Goal: Task Accomplishment & Management: Manage account settings

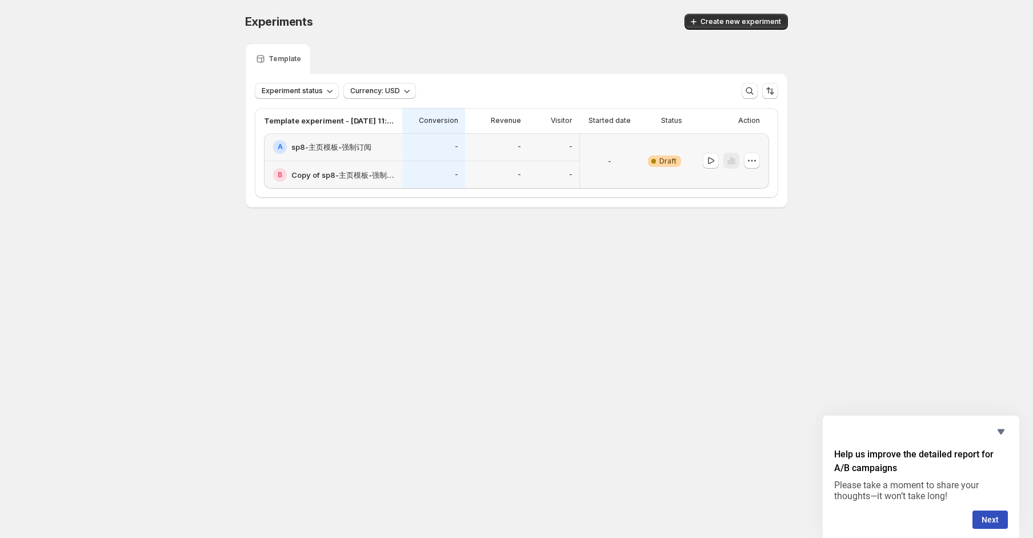
click at [598, 169] on div "-" at bounding box center [609, 161] width 50 height 42
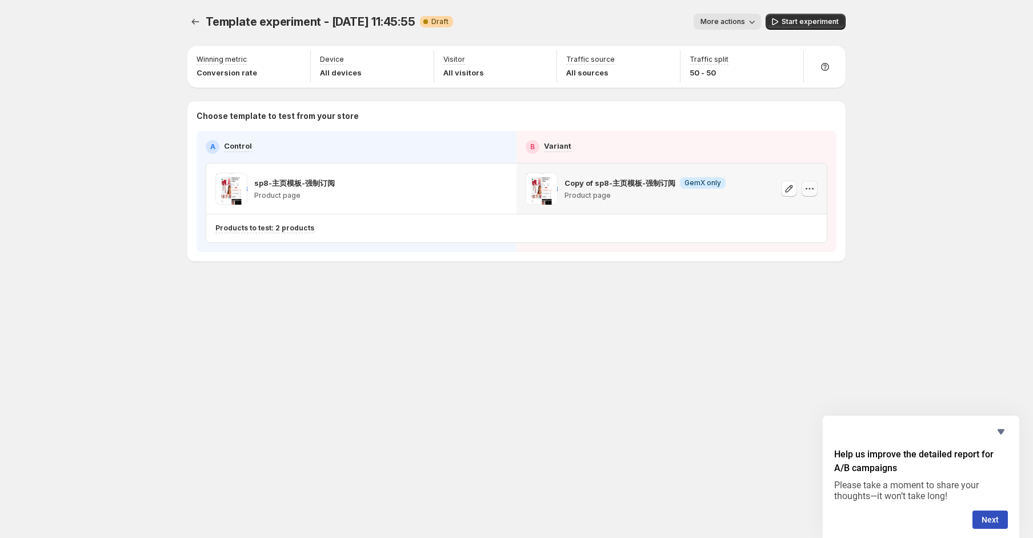
click at [809, 190] on icon "button" at bounding box center [809, 188] width 11 height 11
click at [831, 214] on span "Change template" at bounding box center [812, 212] width 62 height 9
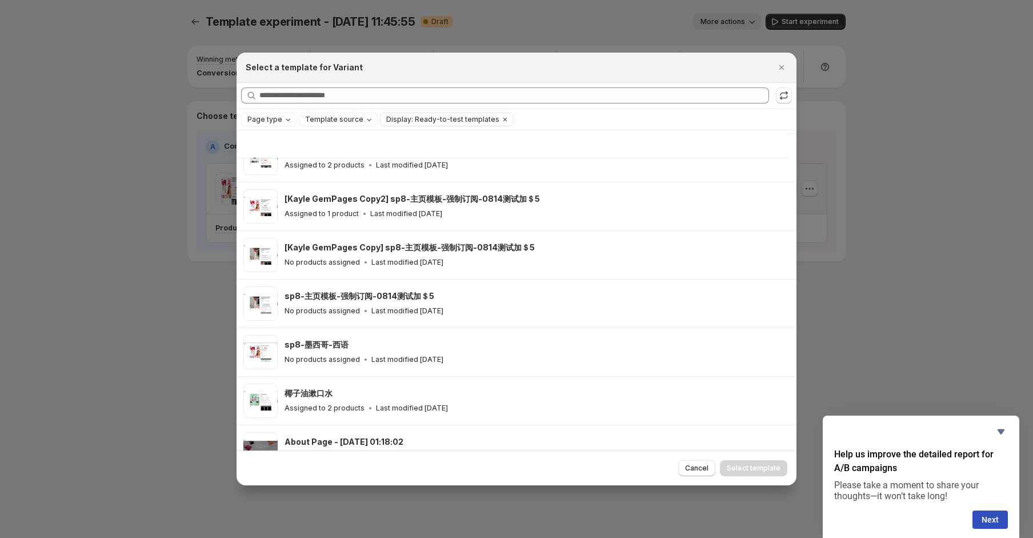
scroll to position [1247, 0]
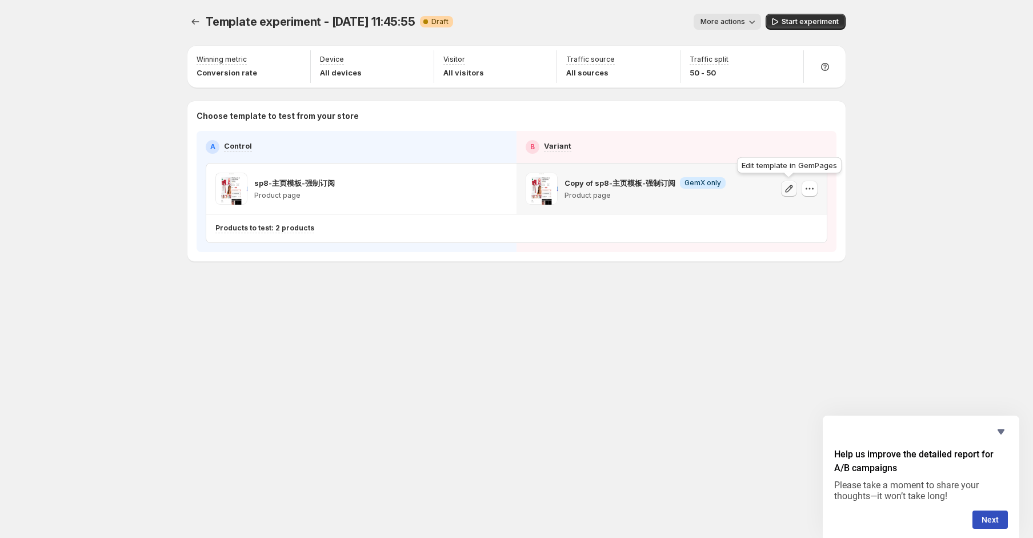
click at [787, 188] on icon "button" at bounding box center [788, 188] width 11 height 11
click at [813, 193] on icon "button" at bounding box center [809, 188] width 11 height 11
click at [788, 211] on span "Change template" at bounding box center [812, 212] width 62 height 9
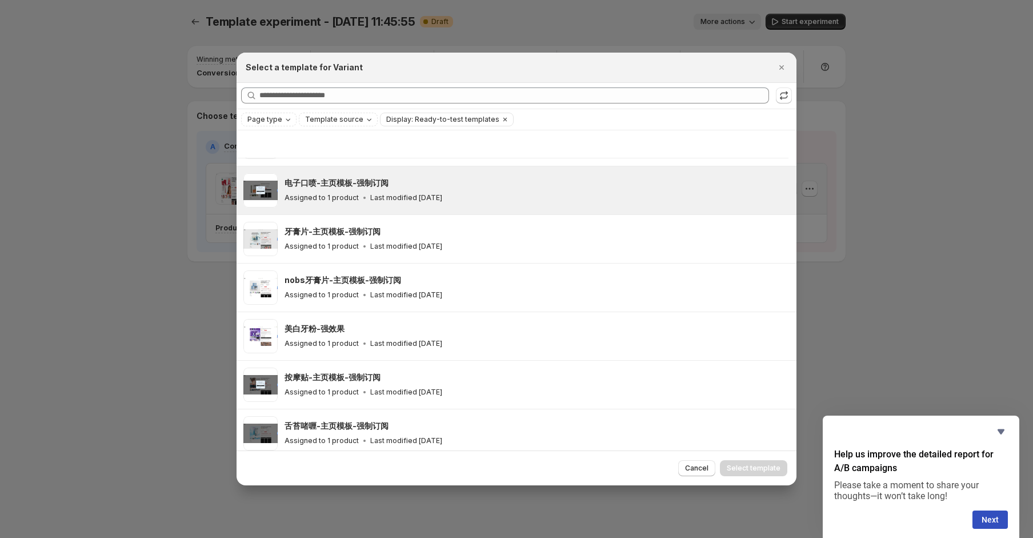
scroll to position [484, 0]
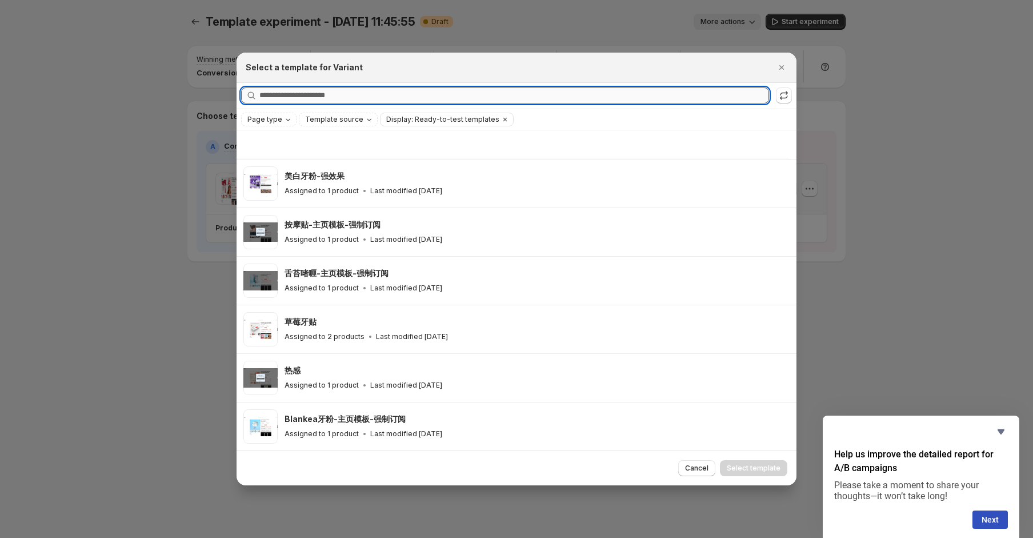
click at [388, 92] on input "Searching all templates" at bounding box center [514, 95] width 510 height 16
type input "*"
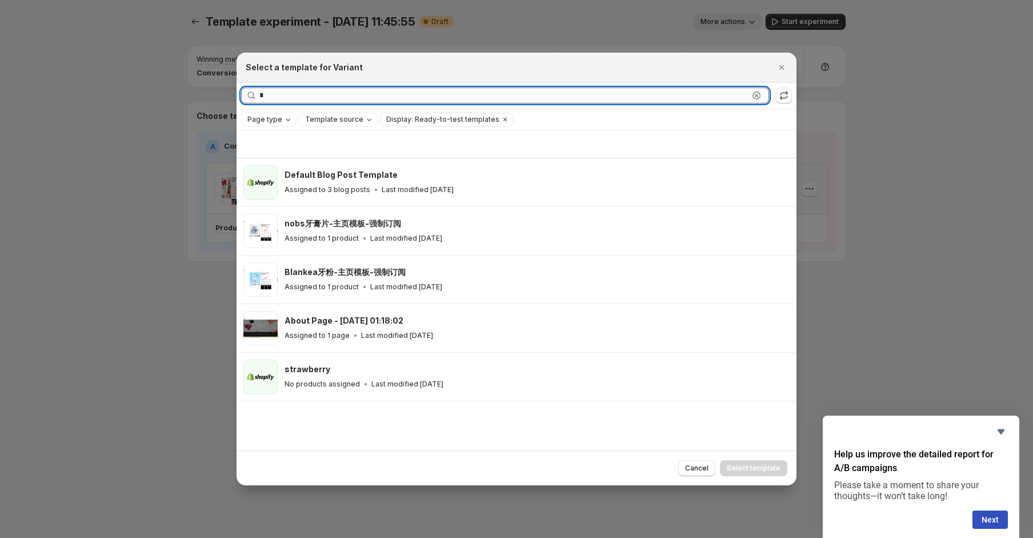
scroll to position [0, 0]
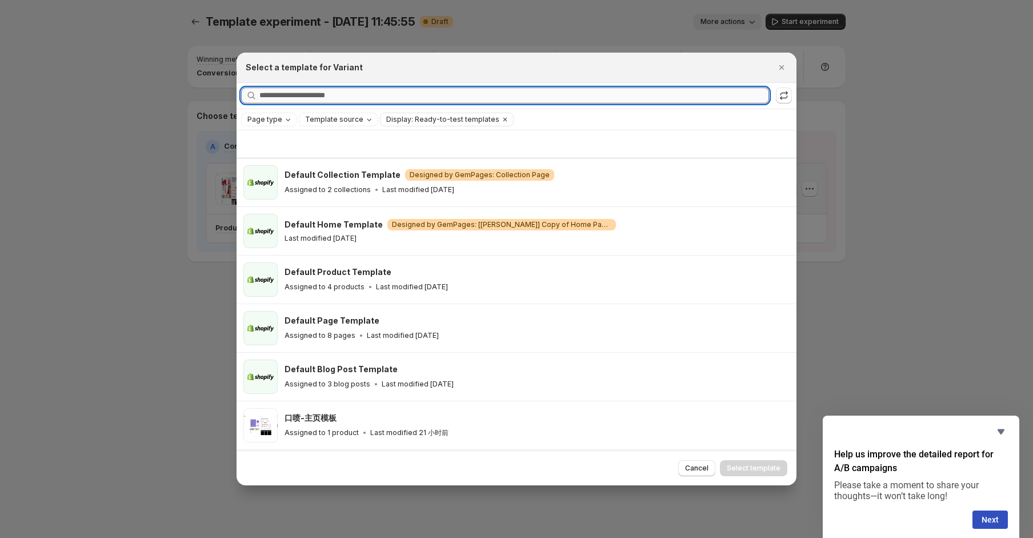
type input "*"
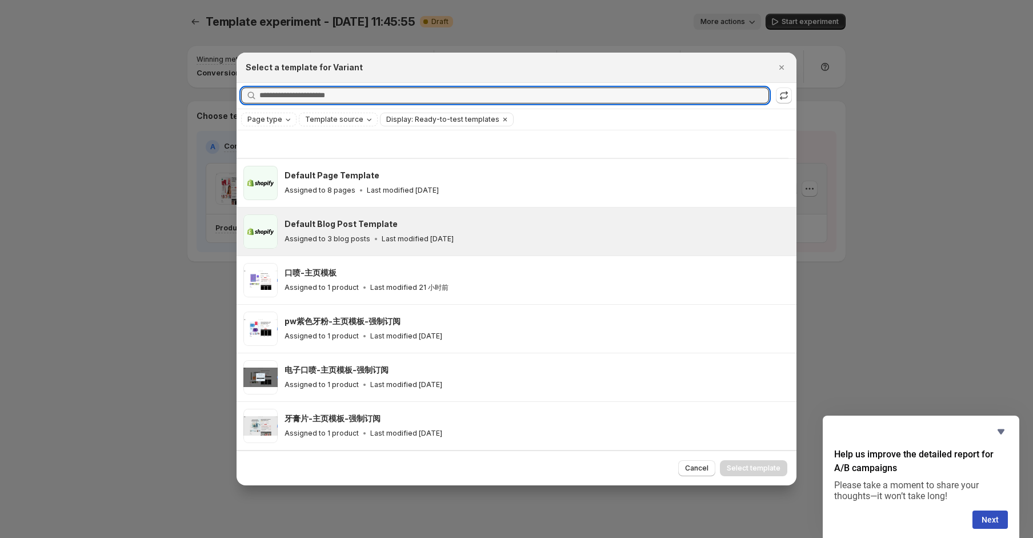
scroll to position [152, 0]
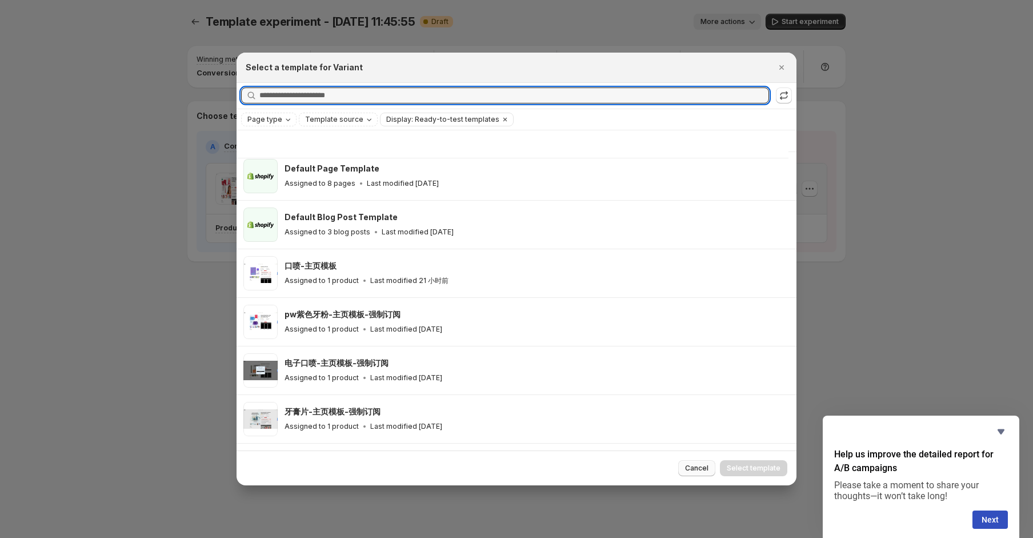
click at [708, 470] on span "Cancel" at bounding box center [696, 467] width 23 height 9
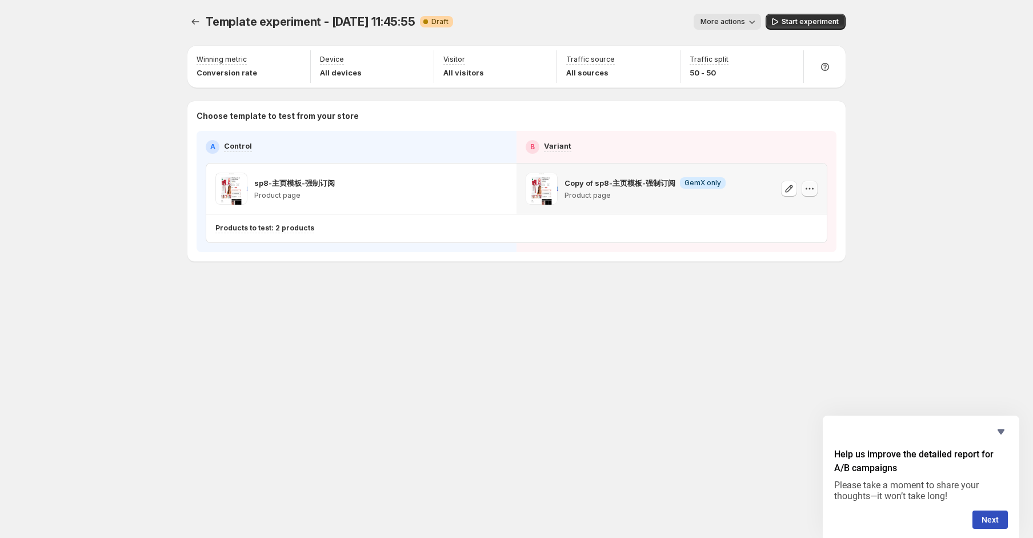
click at [807, 191] on icon "button" at bounding box center [809, 188] width 11 height 11
click at [825, 258] on span "Remove template" at bounding box center [812, 260] width 62 height 9
click at [675, 192] on span "Select template for Variant" at bounding box center [666, 187] width 91 height 9
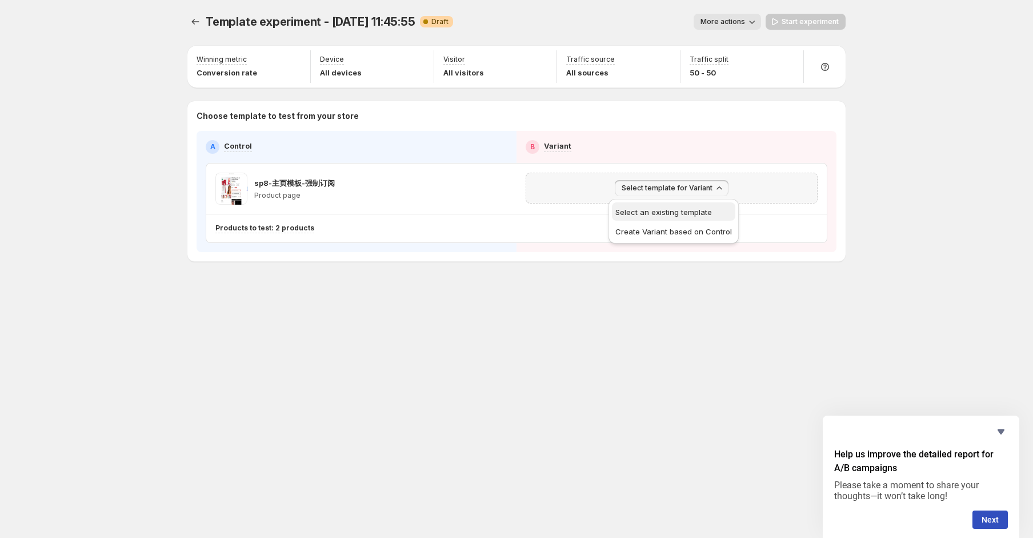
click at [687, 216] on span "Select an existing template" at bounding box center [673, 211] width 117 height 11
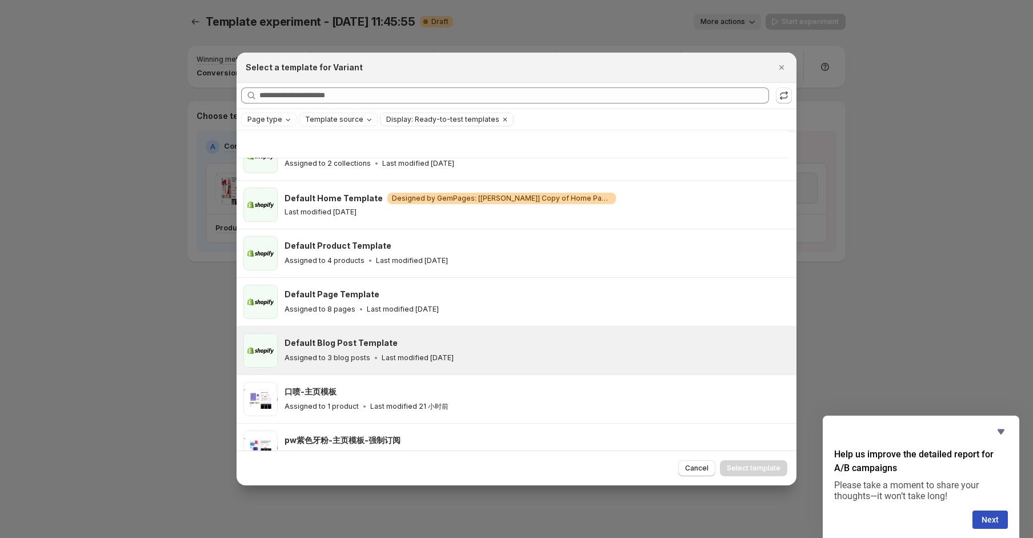
scroll to position [0, 0]
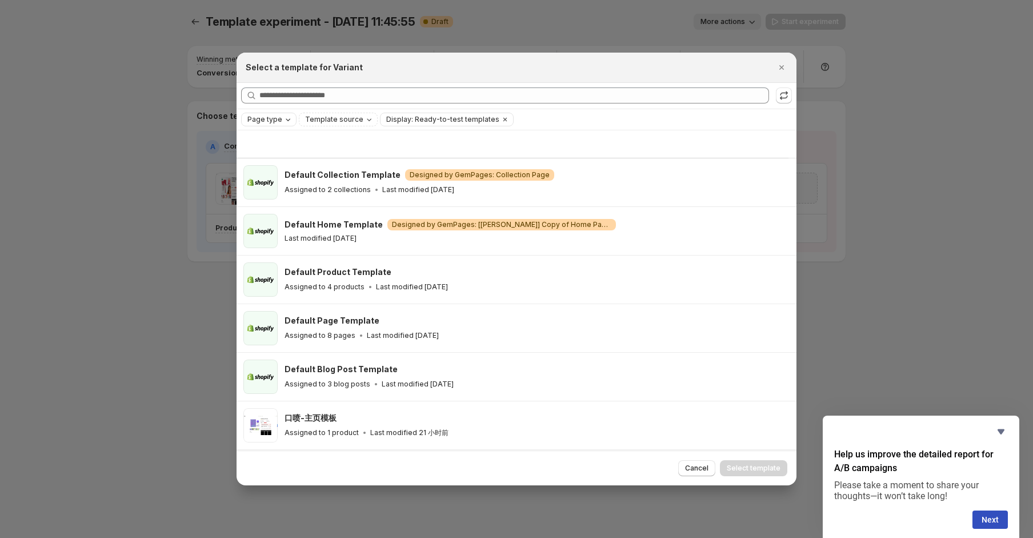
click at [280, 125] on button "Page type" at bounding box center [269, 119] width 54 height 13
click at [312, 170] on div "Product page" at bounding box center [294, 168] width 92 height 13
click at [307, 170] on span "Product page" at bounding box center [287, 167] width 49 height 9
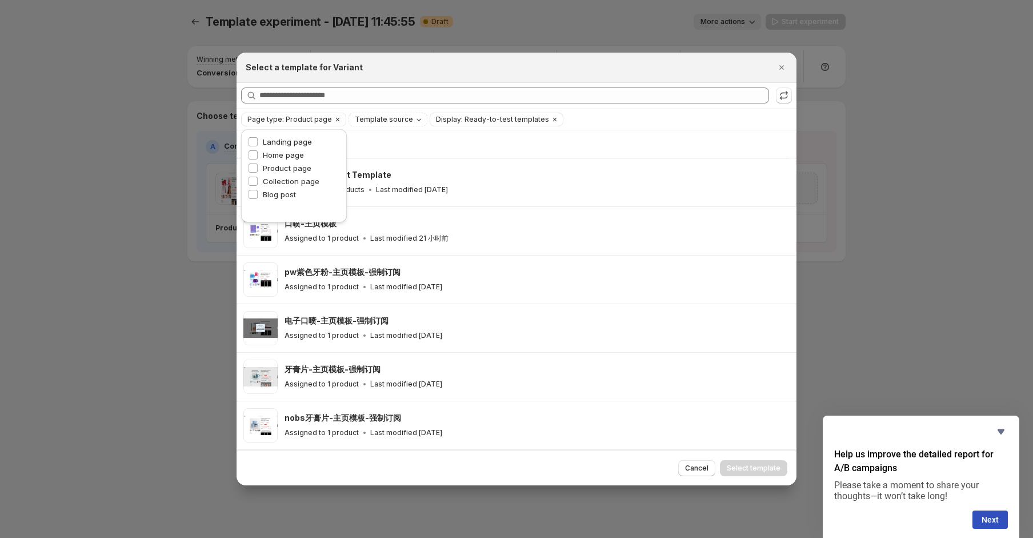
click at [397, 147] on div ":re:" at bounding box center [512, 143] width 538 height 27
click at [378, 117] on span "Template source" at bounding box center [384, 119] width 58 height 9
click at [396, 155] on span "GemPages" at bounding box center [385, 154] width 39 height 9
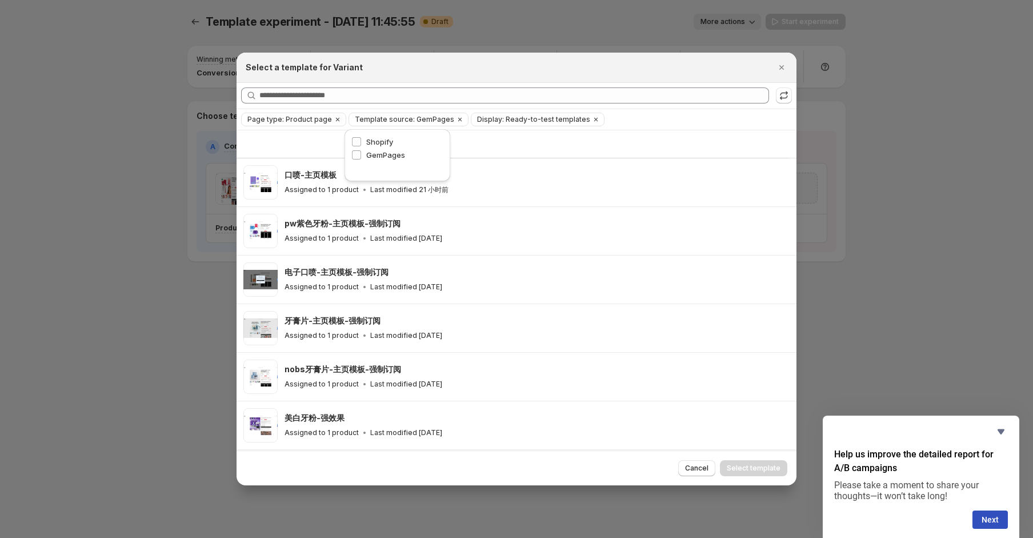
click at [516, 149] on div ":re:" at bounding box center [512, 143] width 538 height 27
click at [500, 121] on span "Display: Ready-to-test templates" at bounding box center [533, 119] width 113 height 9
click at [591, 120] on icon ":re:" at bounding box center [595, 119] width 9 height 9
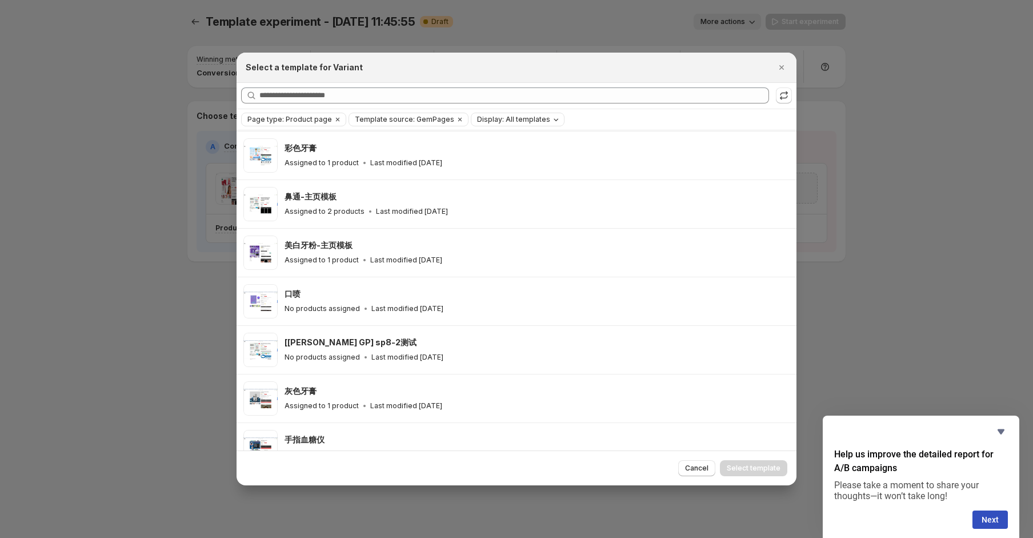
scroll to position [1283, 0]
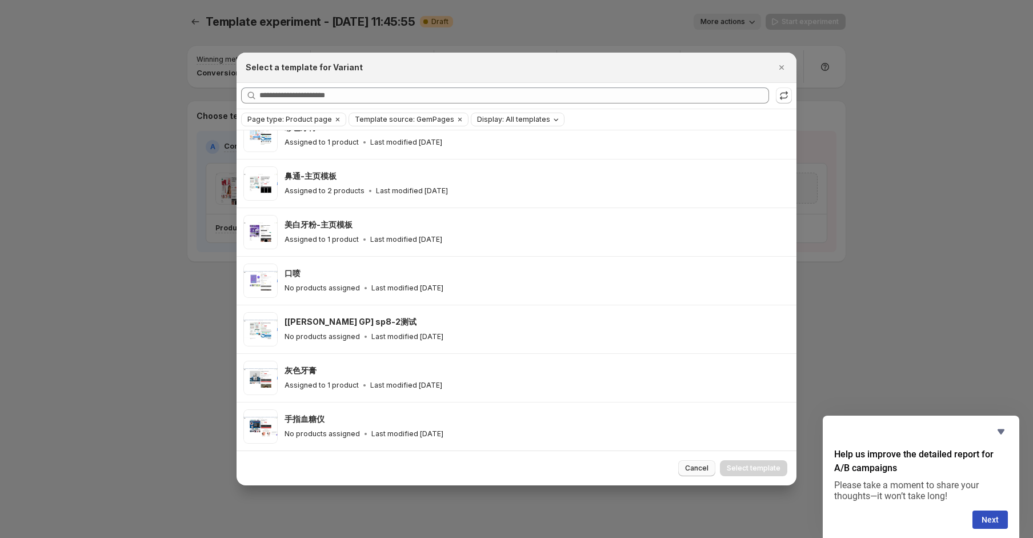
click at [688, 470] on span "Cancel" at bounding box center [696, 467] width 23 height 9
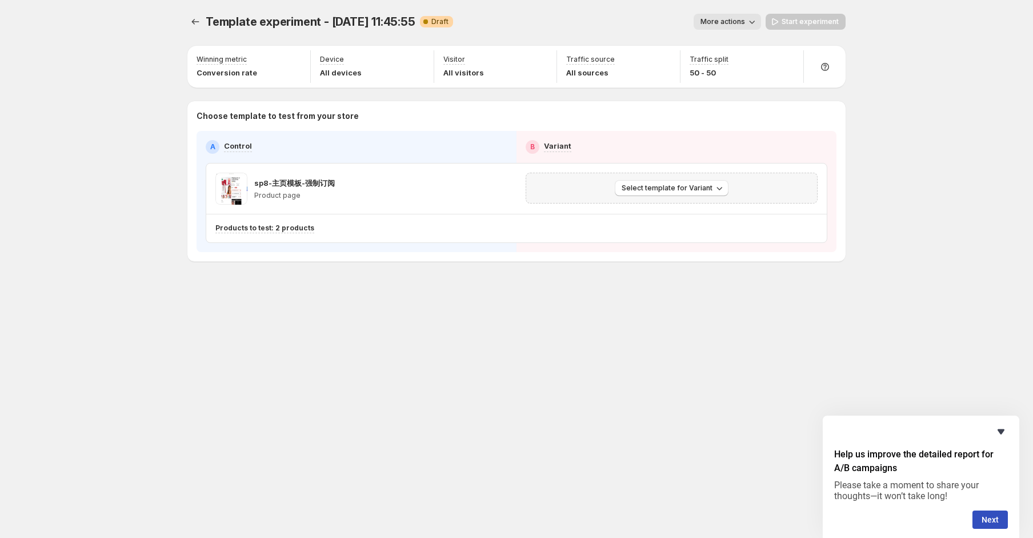
click at [1001, 431] on icon "Hide survey" at bounding box center [1000, 431] width 7 height 5
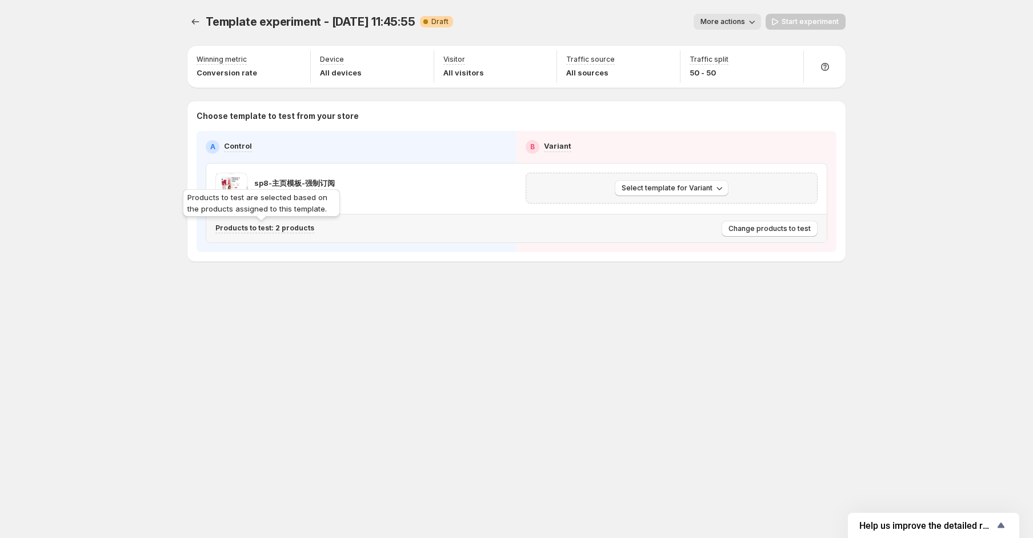
click at [286, 230] on p "Products to test: 2 products" at bounding box center [264, 227] width 99 height 9
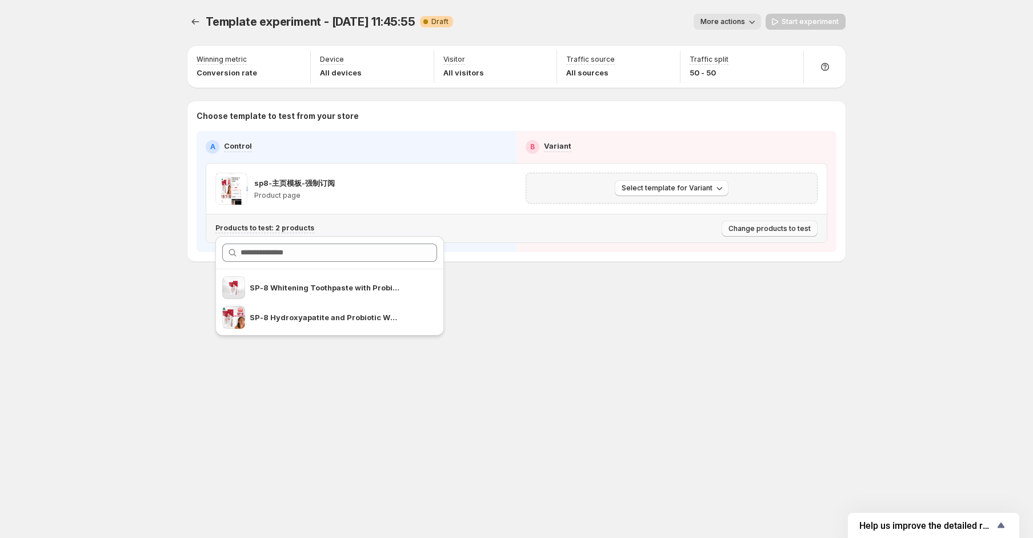
click at [765, 227] on span "Change products to test" at bounding box center [769, 228] width 82 height 9
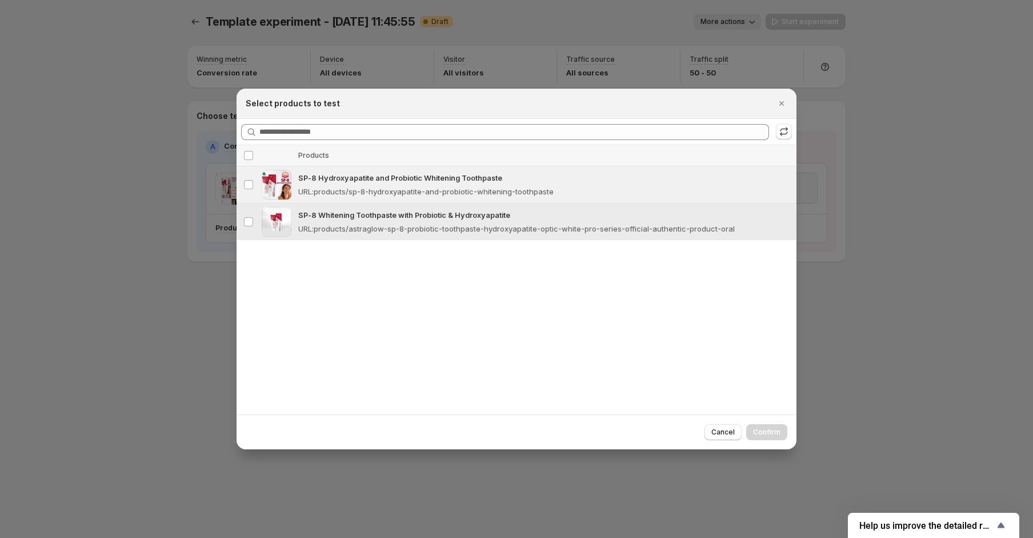
click at [343, 219] on p "SP-8 Whitening Toothpaste with Probiotic & Hydroxyapatite" at bounding box center [543, 214] width 491 height 11
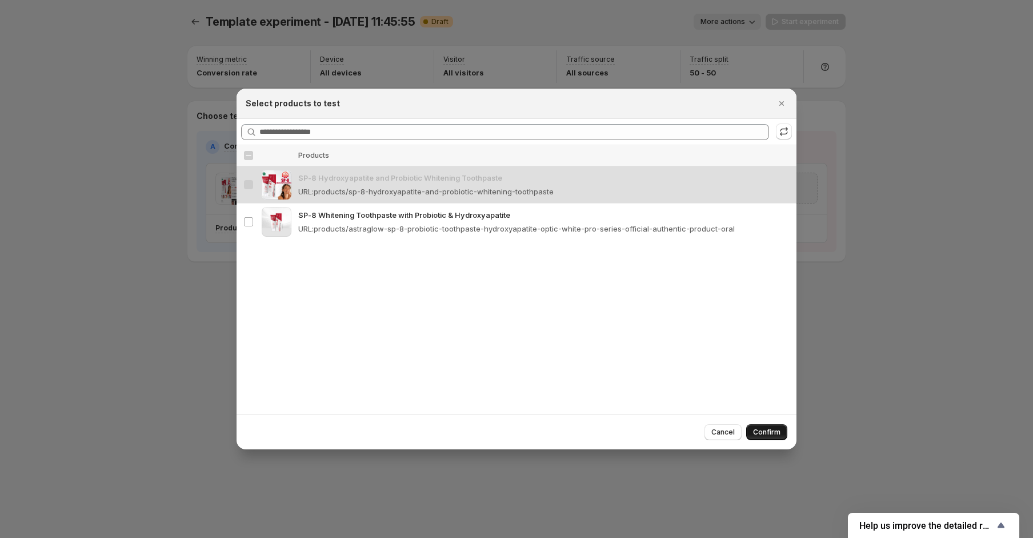
click at [757, 433] on span "Confirm" at bounding box center [766, 431] width 27 height 9
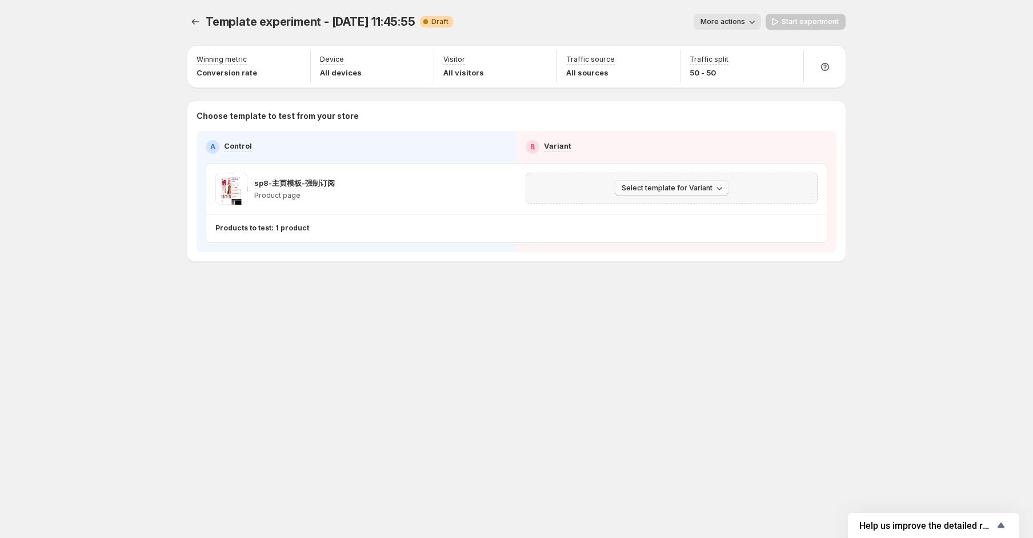
click at [658, 188] on span "Select template for Variant" at bounding box center [666, 187] width 91 height 9
click at [651, 217] on span "Select an existing template" at bounding box center [673, 211] width 117 height 11
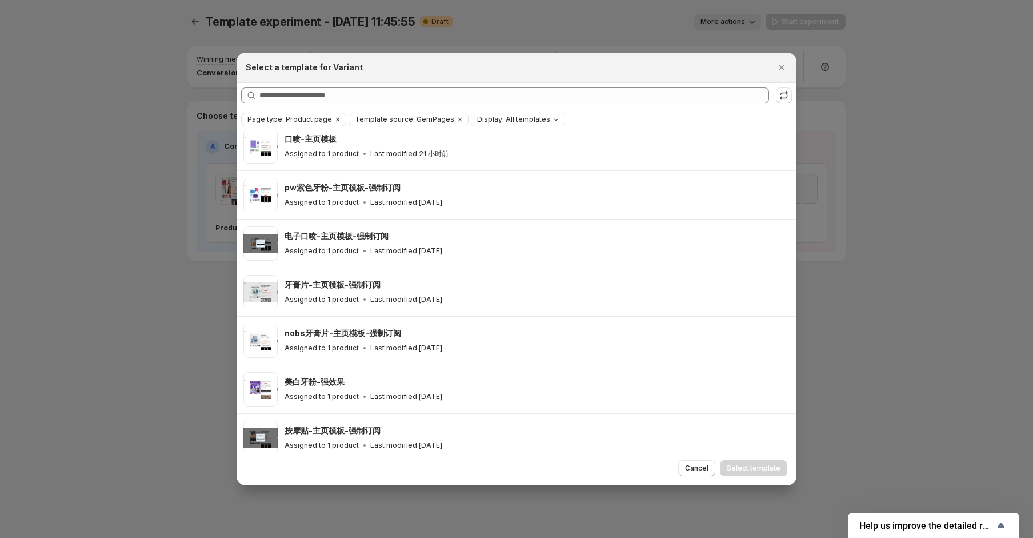
scroll to position [0, 0]
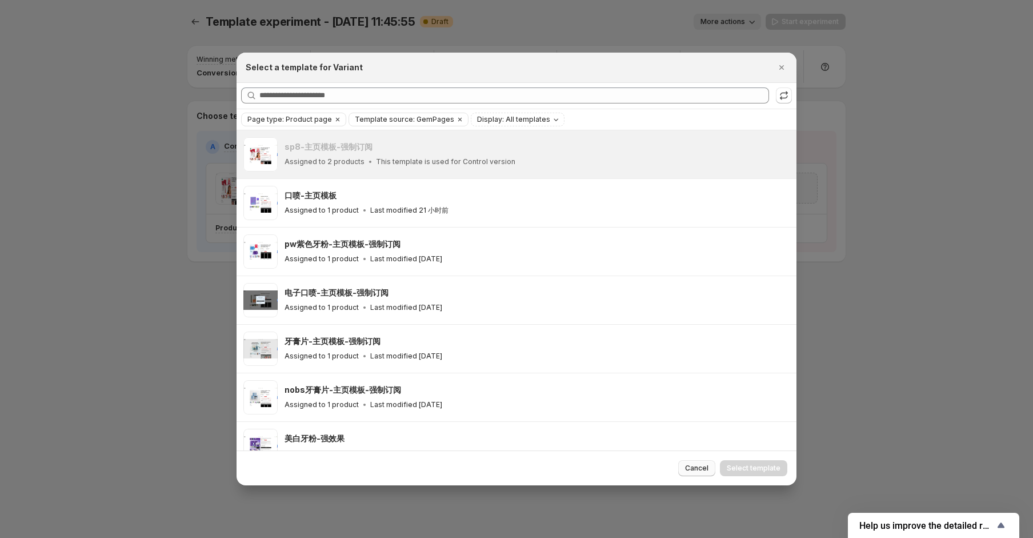
click at [702, 467] on span "Cancel" at bounding box center [696, 467] width 23 height 9
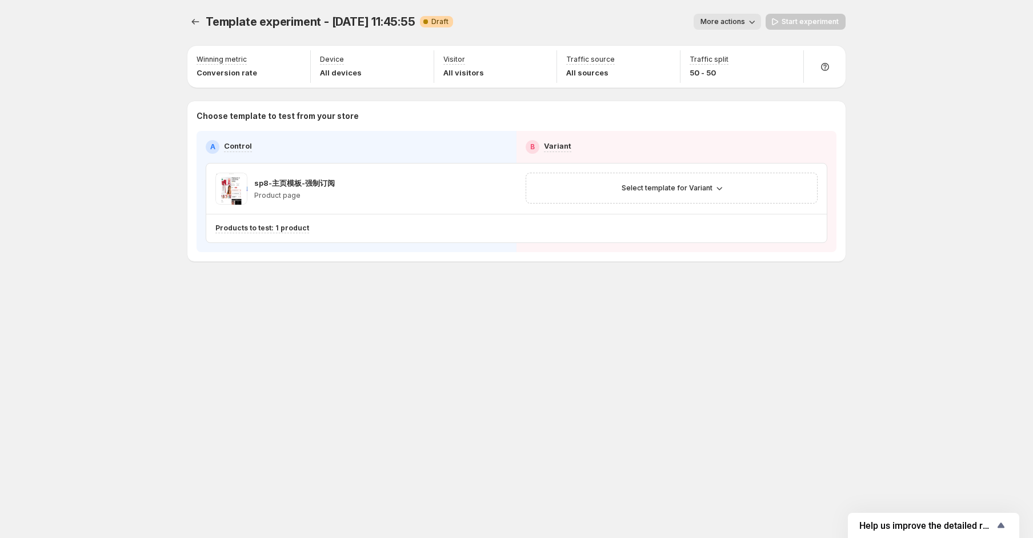
click at [552, 326] on div "Template experiment - 9月 19, 11:45:55 Draft More actions More actions Start exp…" at bounding box center [516, 269] width 685 height 538
click at [187, 25] on div at bounding box center [196, 22] width 18 height 16
click at [195, 22] on icon "Experiments" at bounding box center [195, 21] width 11 height 11
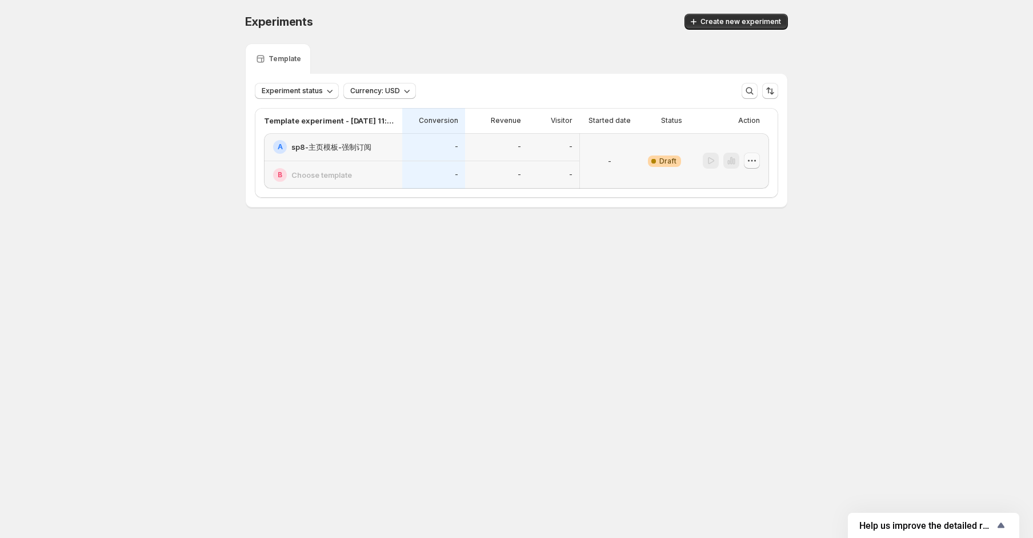
click at [748, 162] on icon "button" at bounding box center [751, 160] width 11 height 11
click at [756, 246] on span "Delete" at bounding box center [759, 241] width 55 height 11
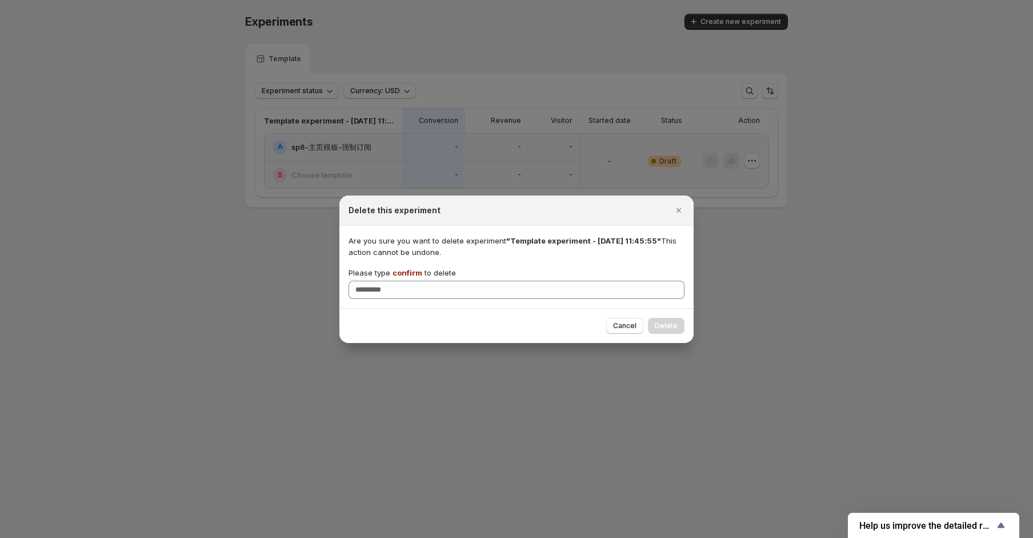
click at [394, 270] on span "confirm" at bounding box center [407, 272] width 30 height 9
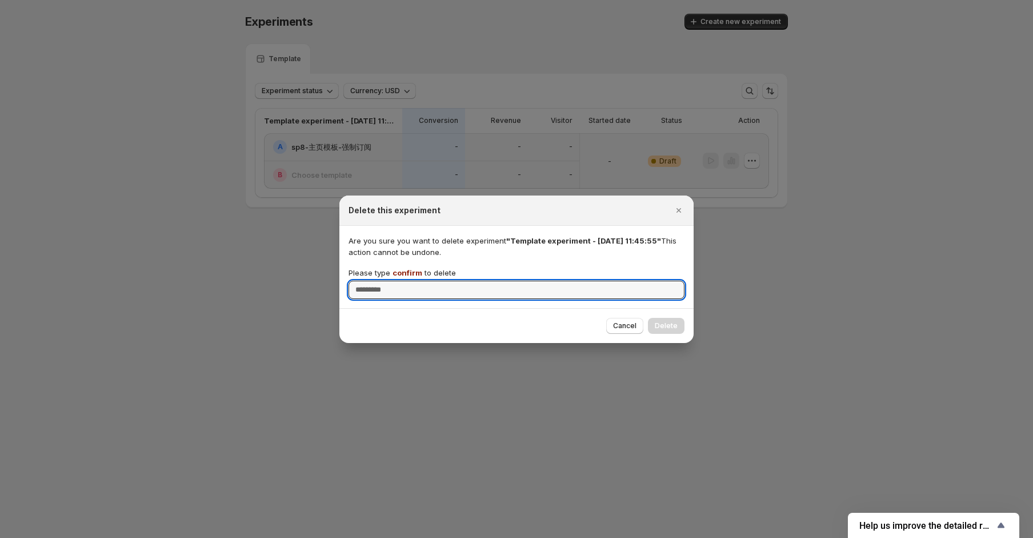
click at [394, 280] on input "Please type confirm to delete" at bounding box center [516, 289] width 336 height 18
click at [399, 270] on span "confirm" at bounding box center [407, 272] width 30 height 9
click at [399, 280] on input "Please type confirm to delete" at bounding box center [516, 289] width 336 height 18
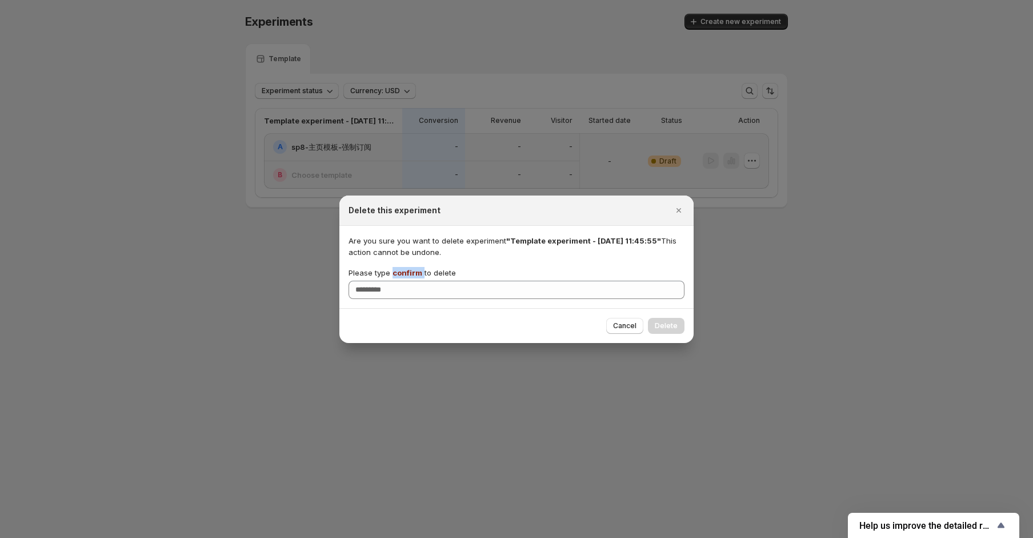
click at [399, 270] on span "confirm" at bounding box center [407, 272] width 30 height 9
click at [399, 280] on input "Please type confirm to delete" at bounding box center [516, 289] width 336 height 18
copy p "confirm"
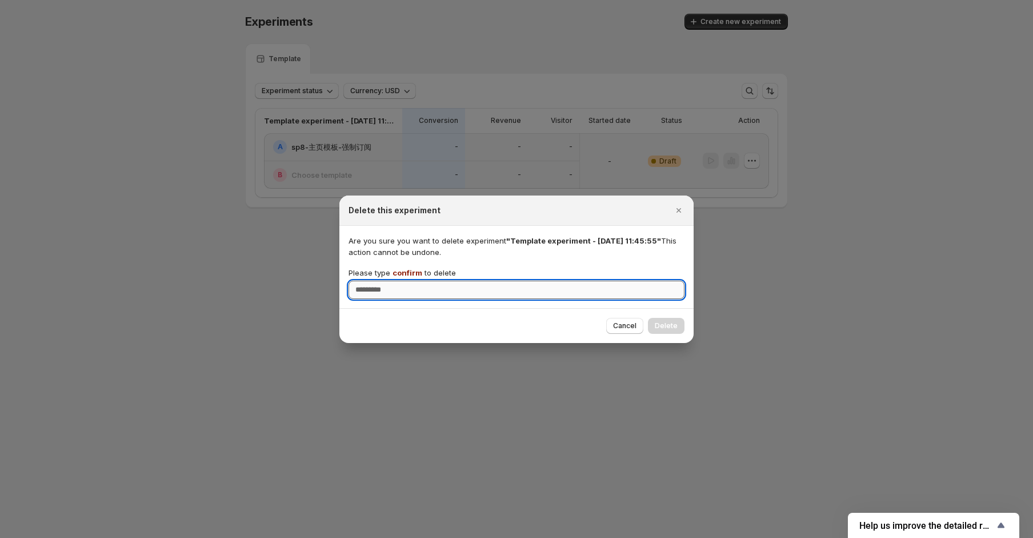
click at [470, 298] on input "Please type confirm to delete" at bounding box center [516, 289] width 336 height 18
paste input "*******"
type input "*******"
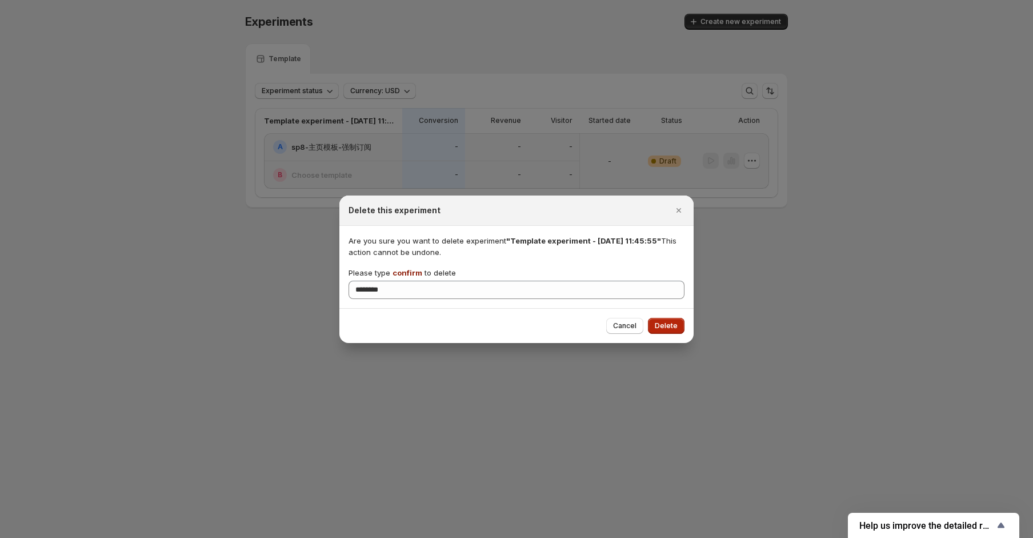
click at [669, 326] on span "Delete" at bounding box center [666, 325] width 23 height 9
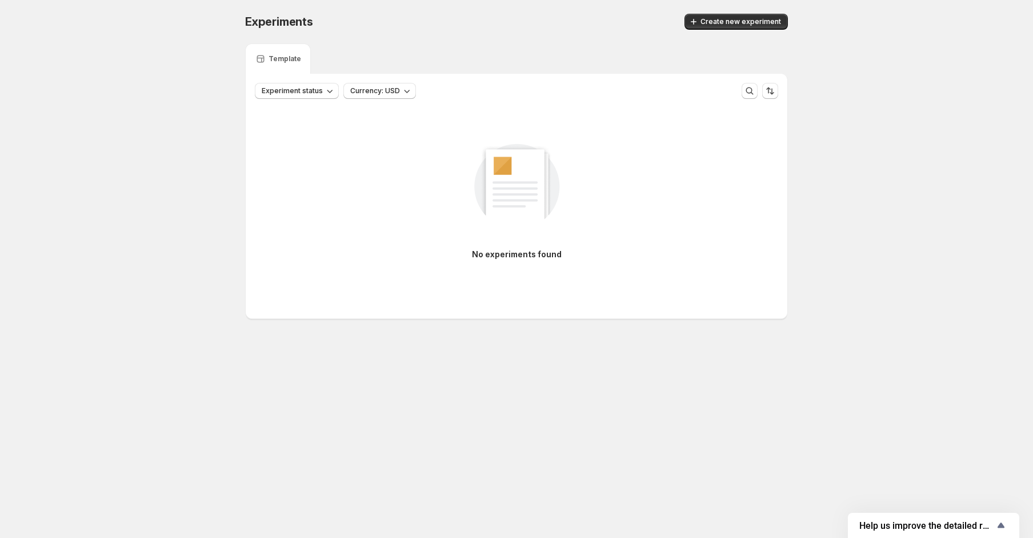
click at [752, 6] on div "Experiments Create new experiment" at bounding box center [516, 21] width 543 height 43
click at [752, 17] on button "Create new experiment" at bounding box center [735, 22] width 103 height 16
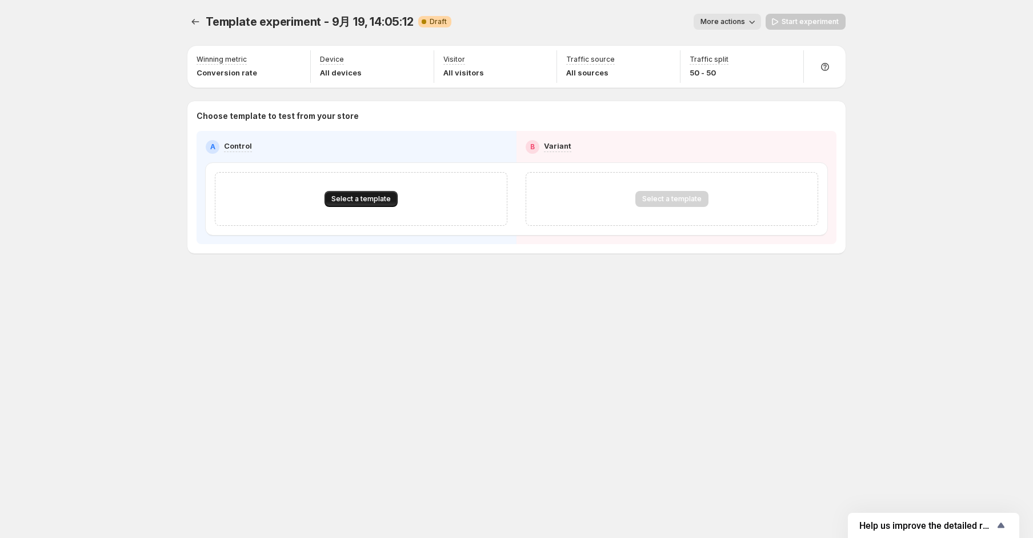
click at [383, 194] on button "Select a template" at bounding box center [360, 199] width 73 height 16
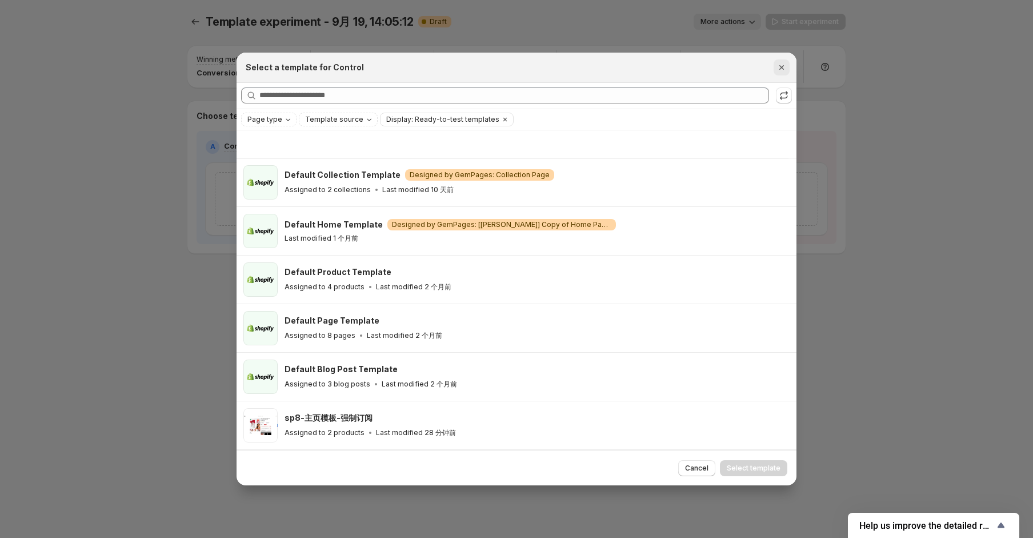
click at [777, 70] on icon ":r12:" at bounding box center [781, 67] width 11 height 11
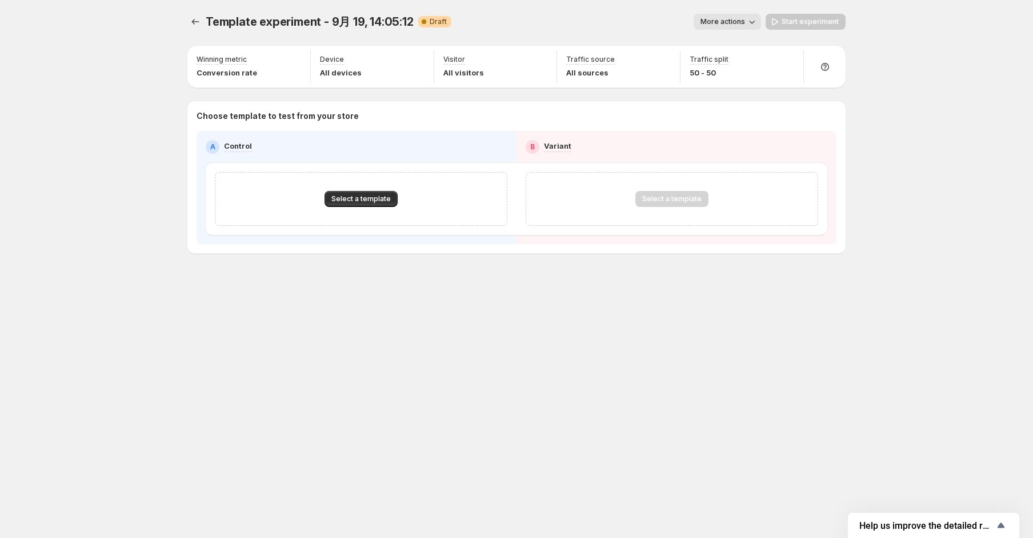
click at [633, 354] on div "Template experiment - 9月 19, 14:05:12 Draft More actions More actions Start exp…" at bounding box center [516, 269] width 685 height 538
click at [352, 192] on button "Select a template" at bounding box center [360, 199] width 73 height 16
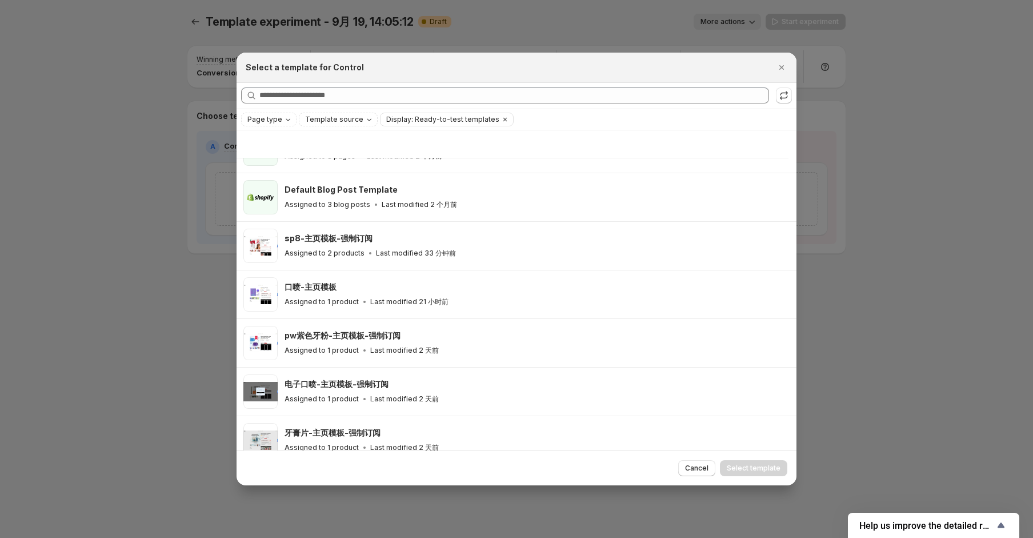
scroll to position [103, 0]
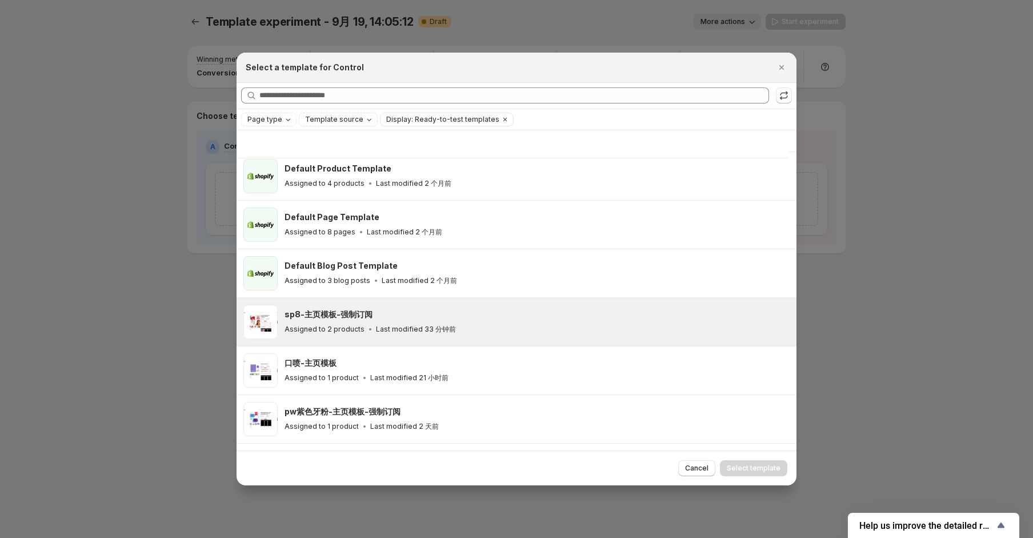
click at [448, 312] on div "sp8-主页模板-强制订阅" at bounding box center [535, 313] width 502 height 11
click at [756, 467] on span "Select template" at bounding box center [754, 467] width 54 height 9
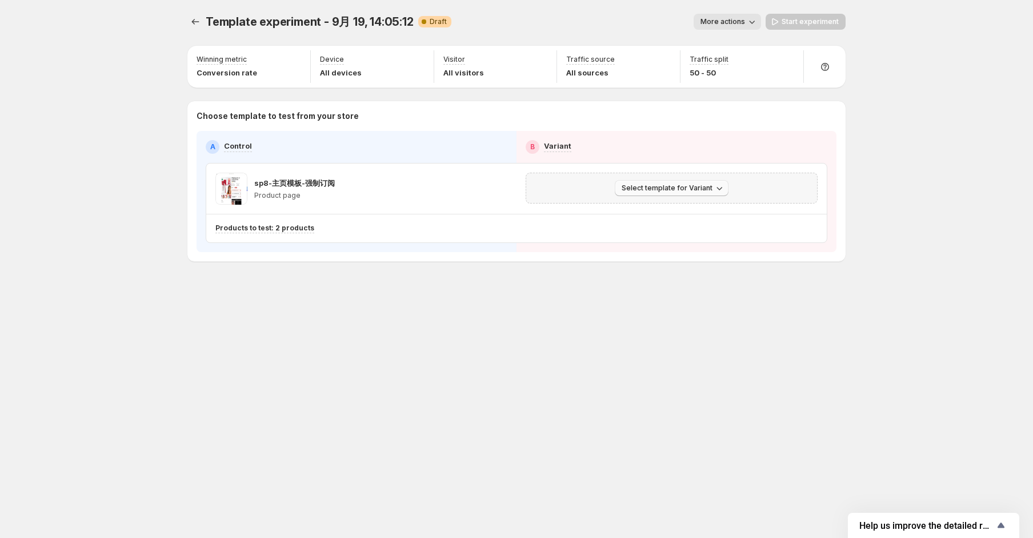
click at [703, 190] on span "Select template for Variant" at bounding box center [666, 187] width 91 height 9
click at [681, 213] on span "Select an existing template" at bounding box center [663, 211] width 97 height 9
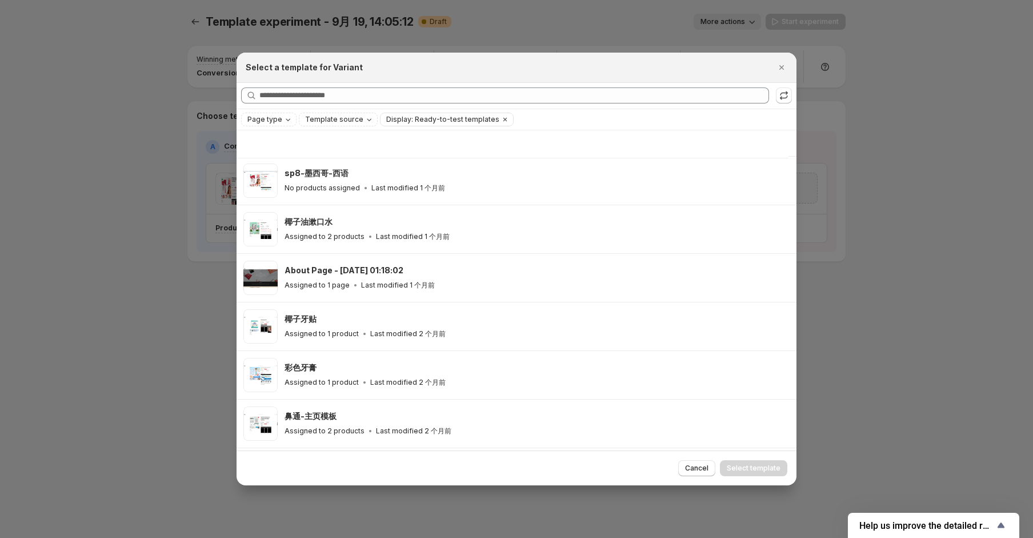
scroll to position [1181, 0]
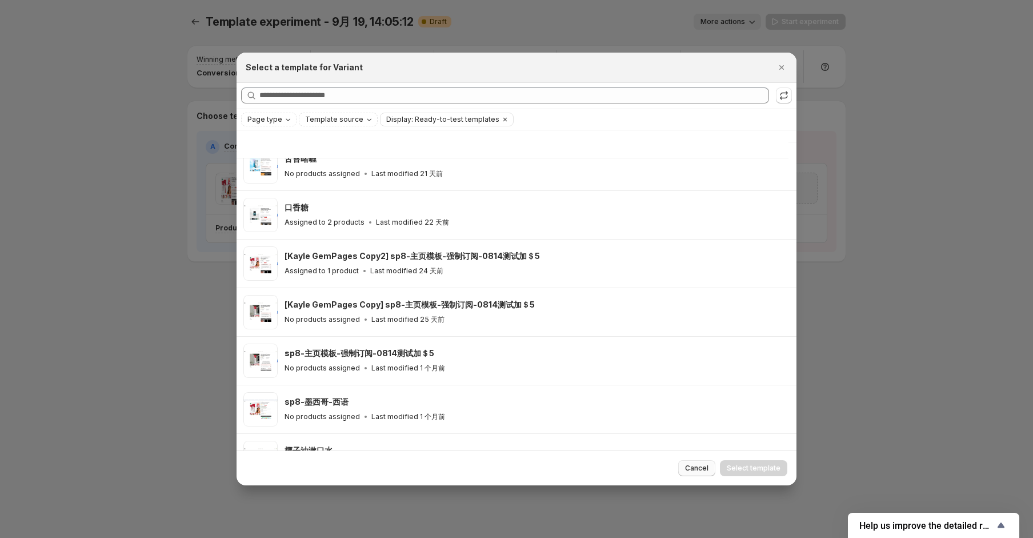
click at [708, 471] on span "Cancel" at bounding box center [696, 467] width 23 height 9
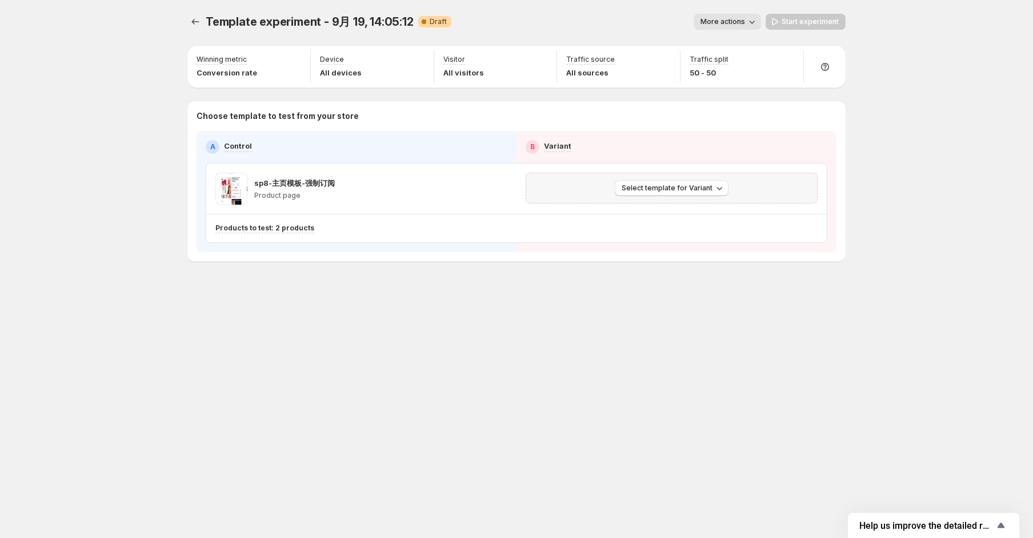
scroll to position [1133, 0]
click at [649, 187] on span "Select template for Variant" at bounding box center [666, 187] width 91 height 9
click at [663, 229] on span "Create Variant based on Control" at bounding box center [673, 231] width 117 height 9
click at [807, 189] on icon "button" at bounding box center [809, 188] width 11 height 11
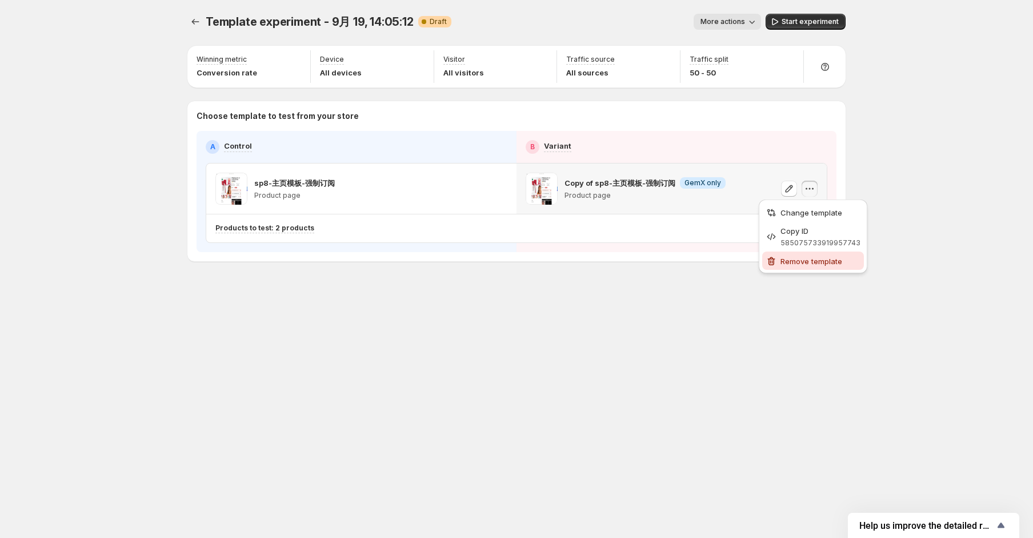
click at [807, 265] on span "Remove template" at bounding box center [820, 260] width 80 height 11
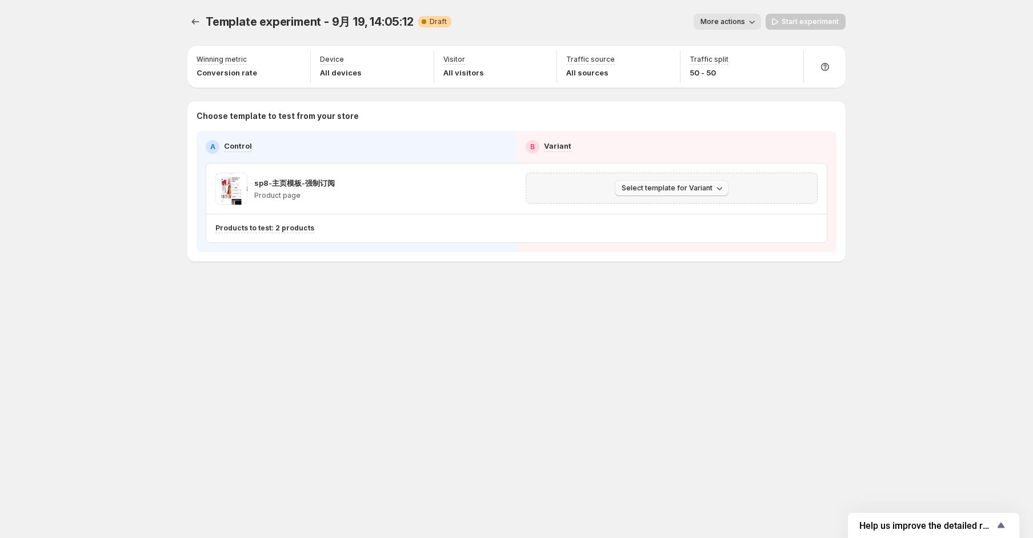
click at [703, 193] on button "Select template for Variant" at bounding box center [672, 188] width 114 height 16
click at [691, 212] on span "Select an existing template" at bounding box center [663, 211] width 97 height 9
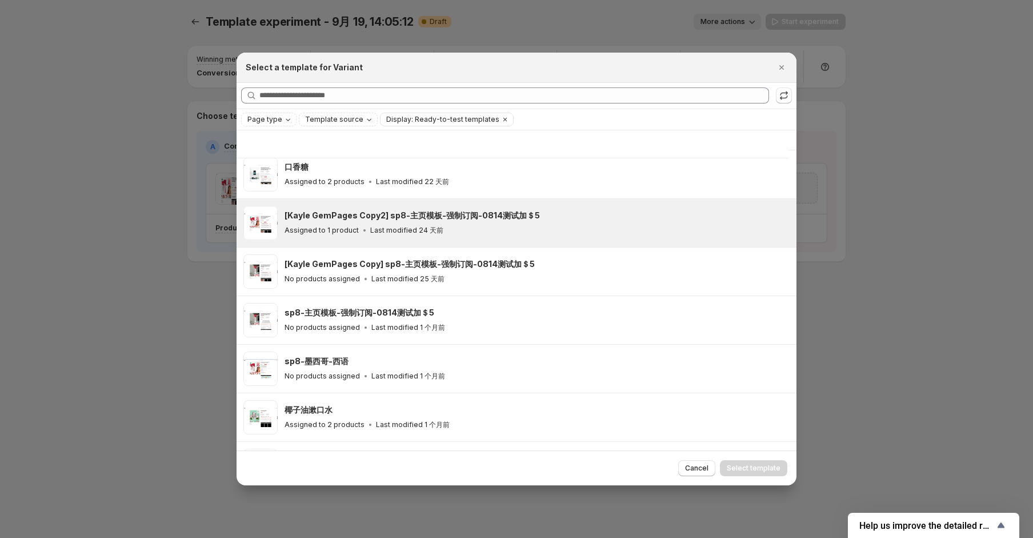
scroll to position [1246, 0]
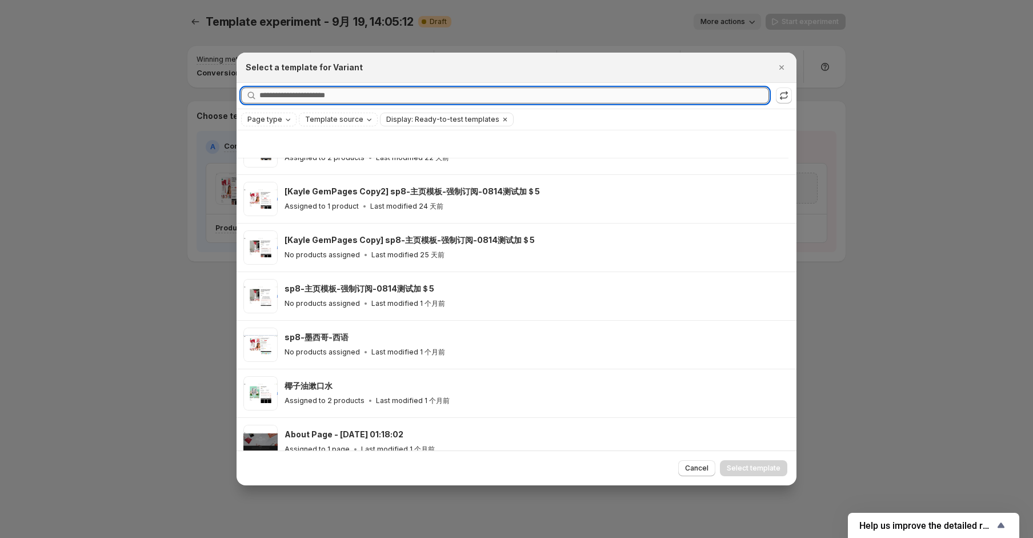
click at [416, 103] on input "Searching all templates" at bounding box center [514, 95] width 510 height 16
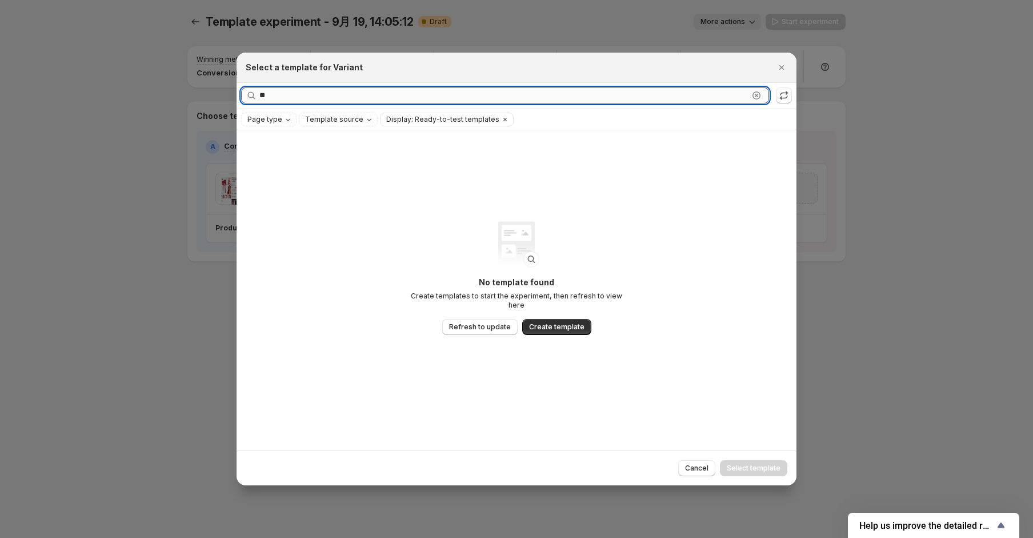
type input "*"
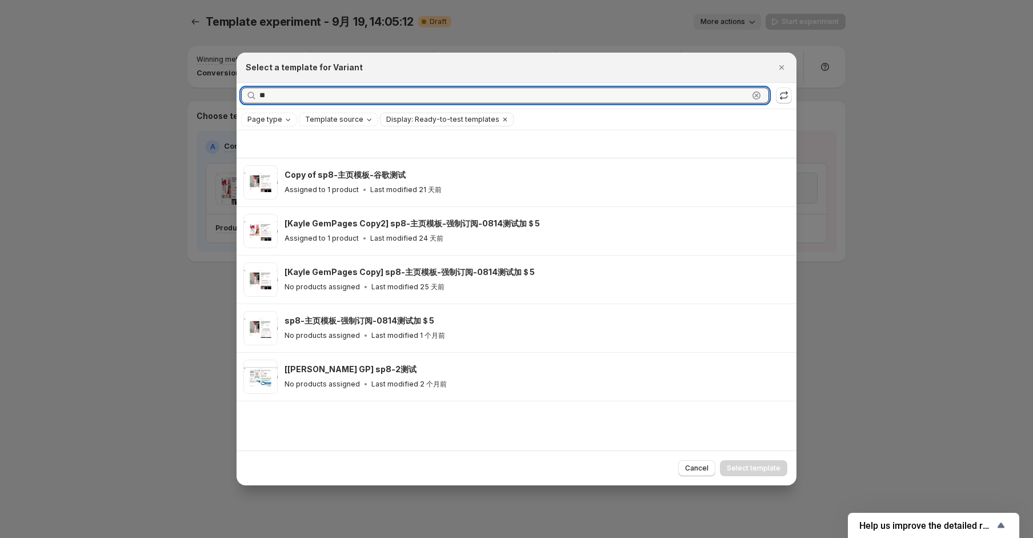
type input "**"
click at [756, 95] on icon ":r12:" at bounding box center [757, 96] width 4 height 4
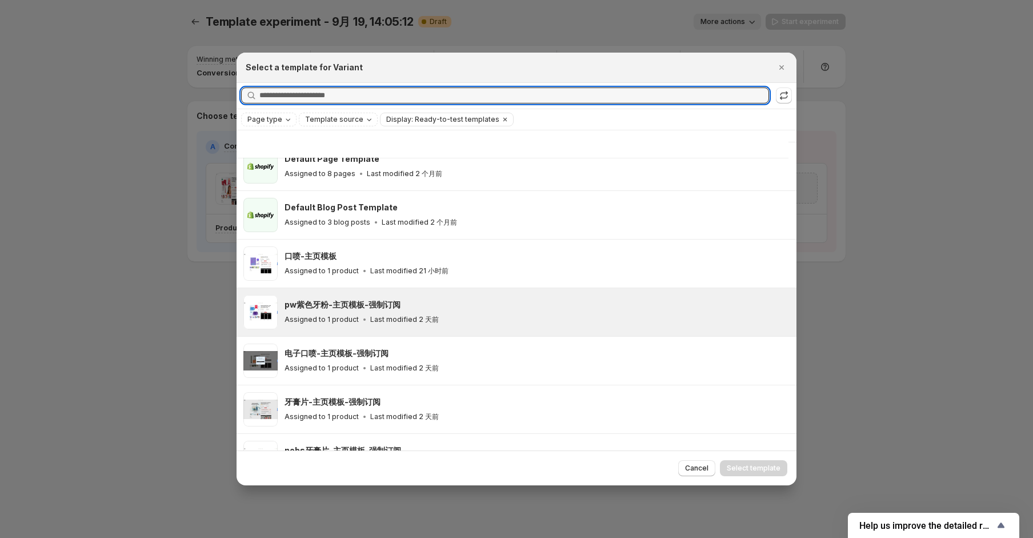
scroll to position [181, 0]
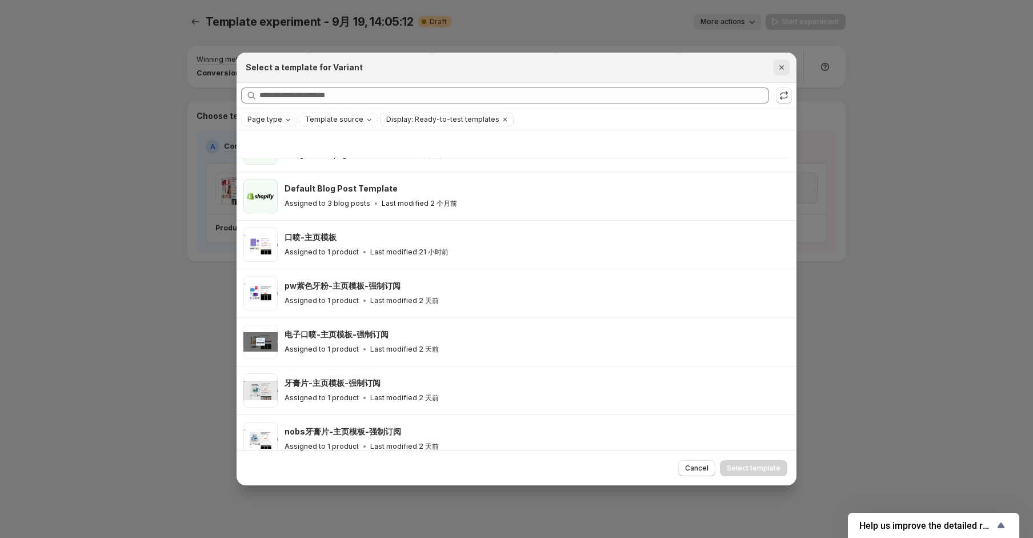
click at [784, 68] on icon ":r12:" at bounding box center [781, 67] width 11 height 11
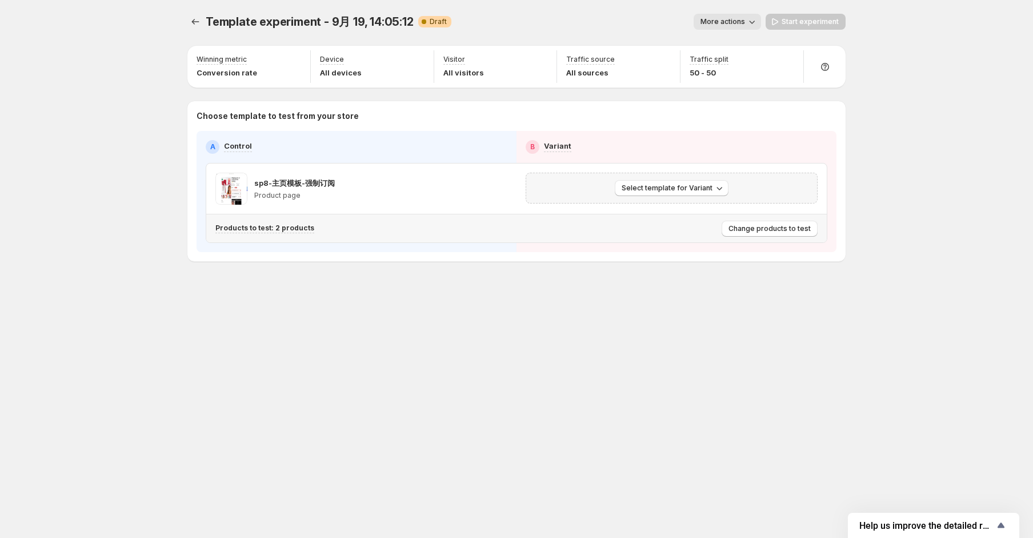
click at [628, 224] on div "Products to test: 2 products" at bounding box center [466, 228] width 502 height 10
click at [756, 232] on span "Change products to test" at bounding box center [769, 228] width 82 height 9
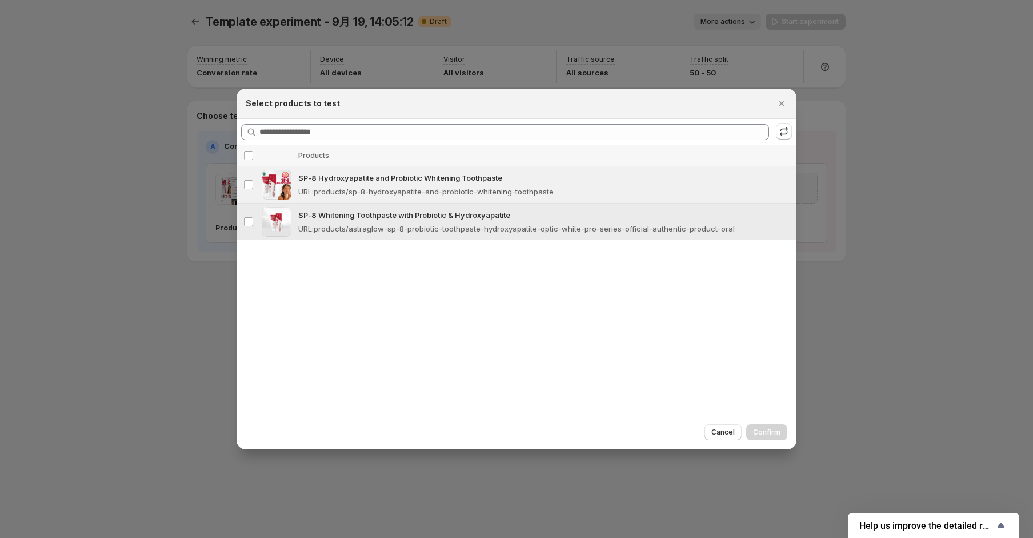
click at [390, 231] on p "URL : products/astraglow-sp-8-probiotic-toothpaste-hydroxyapatite-optic-white-p…" at bounding box center [516, 228] width 436 height 11
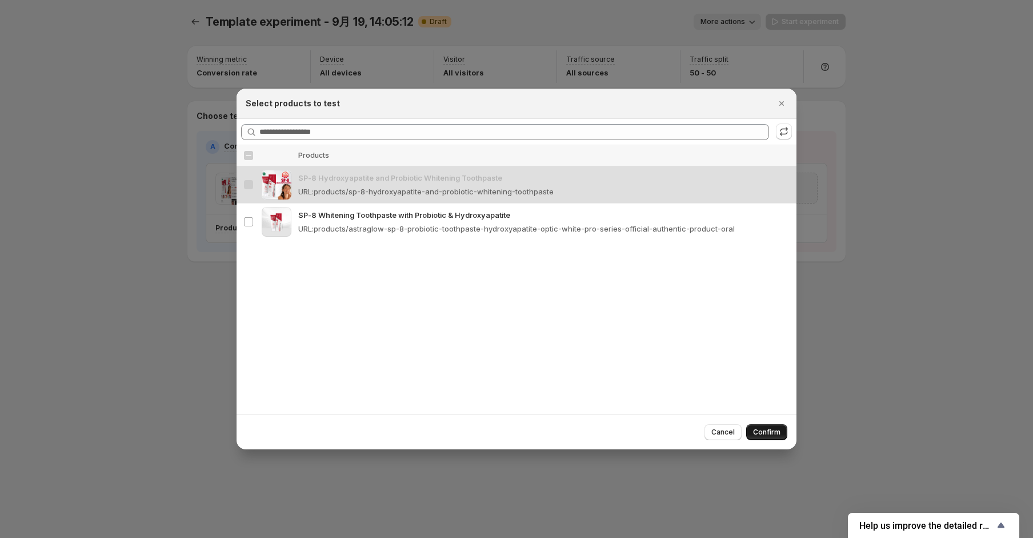
click at [783, 435] on button "Confirm" at bounding box center [766, 432] width 41 height 16
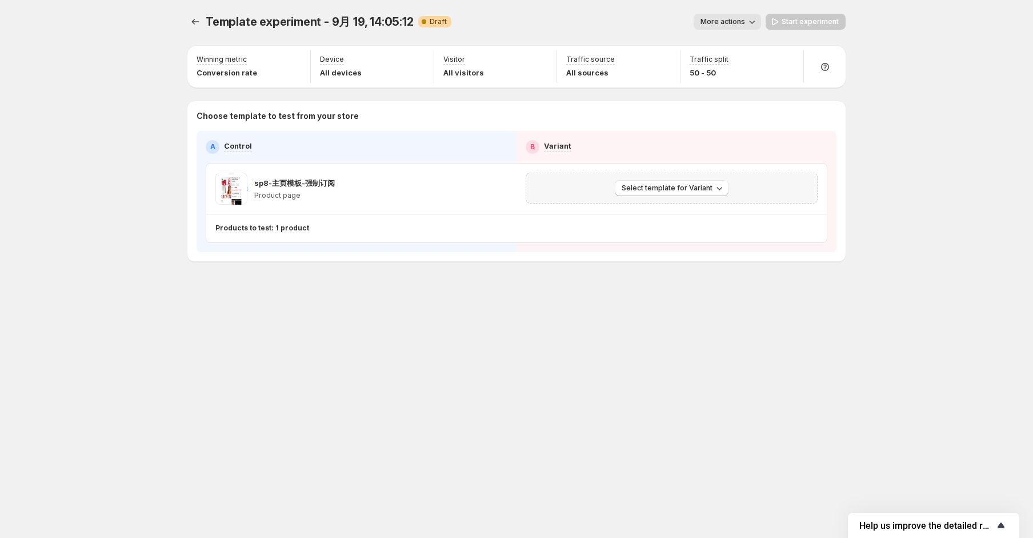
click at [943, 520] on span "Help us improve the detailed report for A/B campaigns" at bounding box center [926, 525] width 135 height 11
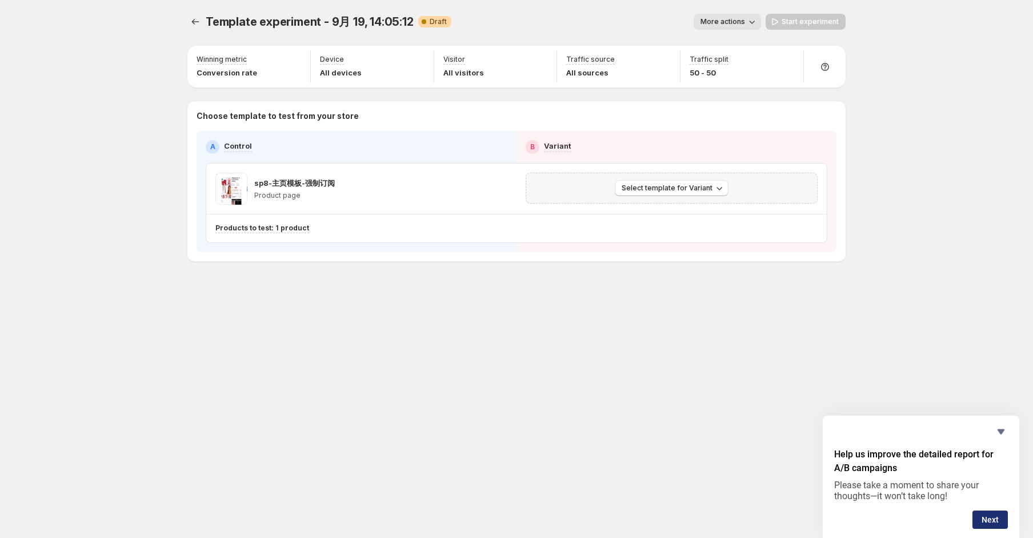
click at [982, 523] on button "Next" at bounding box center [989, 519] width 35 height 18
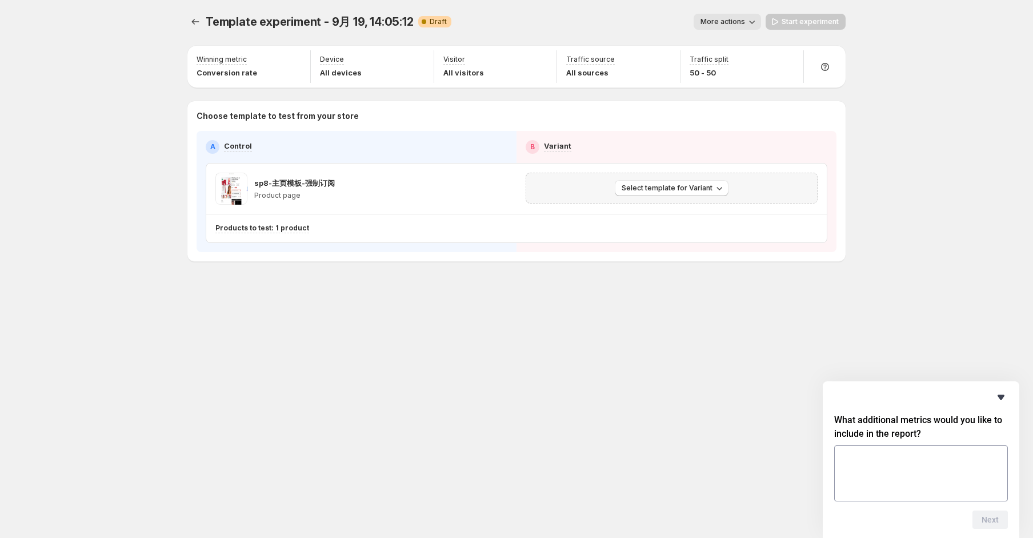
click at [998, 396] on icon "Hide survey" at bounding box center [1000, 397] width 7 height 5
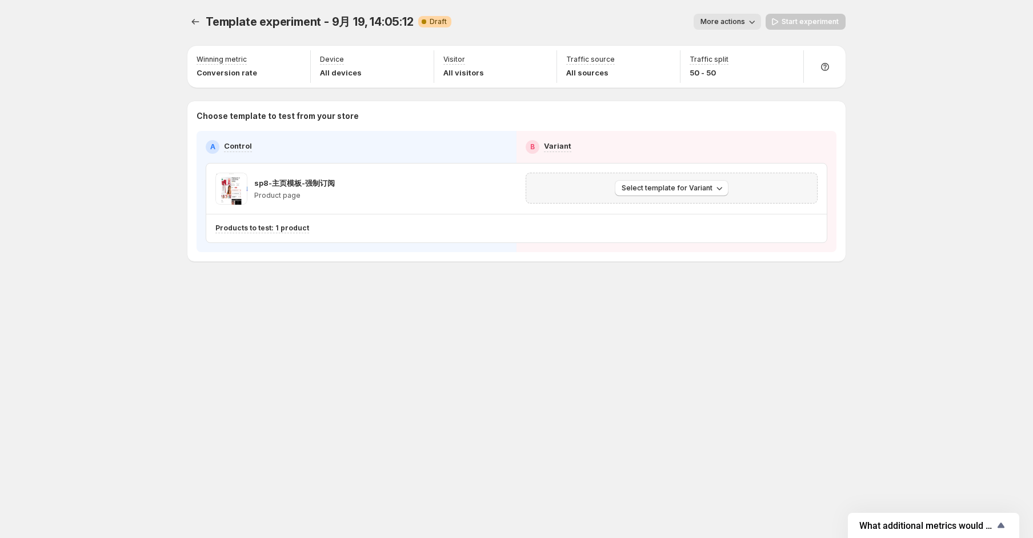
click at [752, 360] on div "Template experiment - 9月 19, 14:05:12 Draft More actions More actions Start exp…" at bounding box center [516, 269] width 685 height 538
click at [723, 15] on button "More actions" at bounding box center [726, 22] width 67 height 16
click at [695, 193] on button "Select template for Variant" at bounding box center [672, 188] width 114 height 16
click at [686, 206] on span "Select an existing template" at bounding box center [673, 211] width 117 height 11
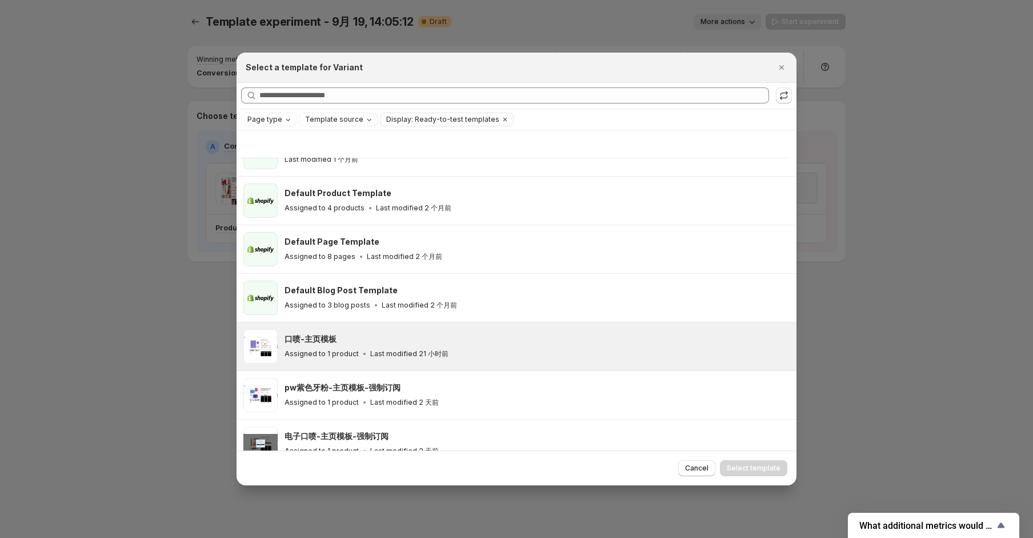
scroll to position [76, 0]
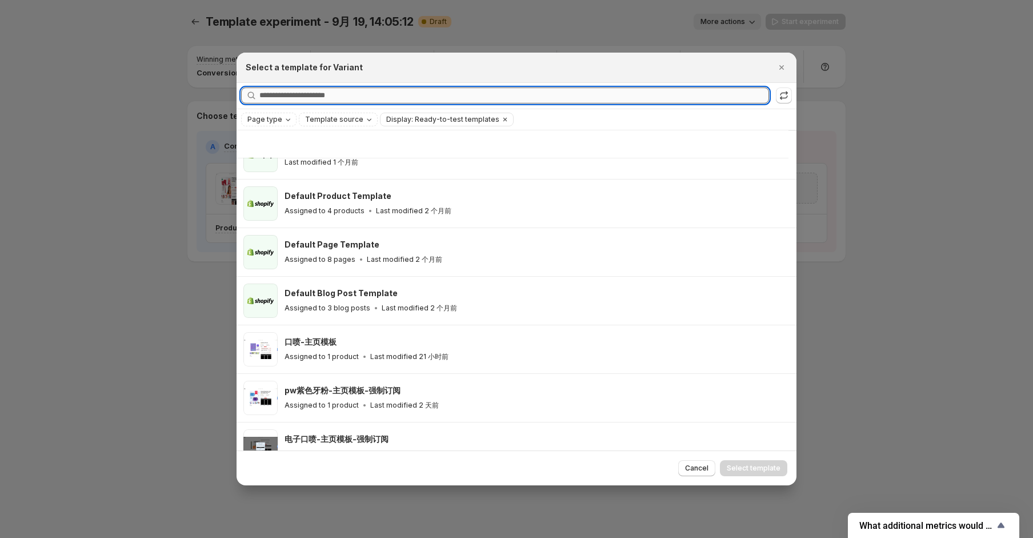
click at [354, 90] on input "Searching all templates" at bounding box center [514, 95] width 510 height 16
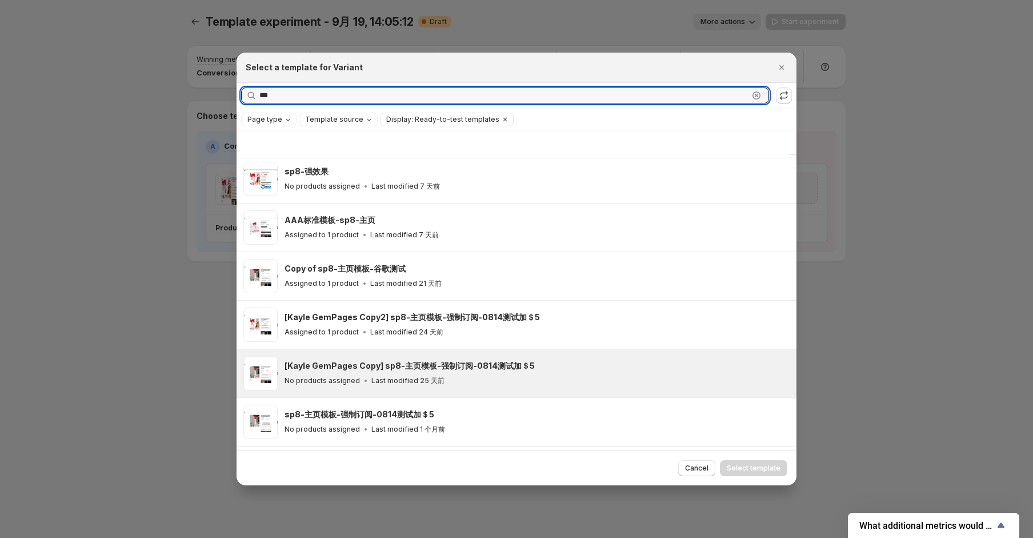
scroll to position [0, 0]
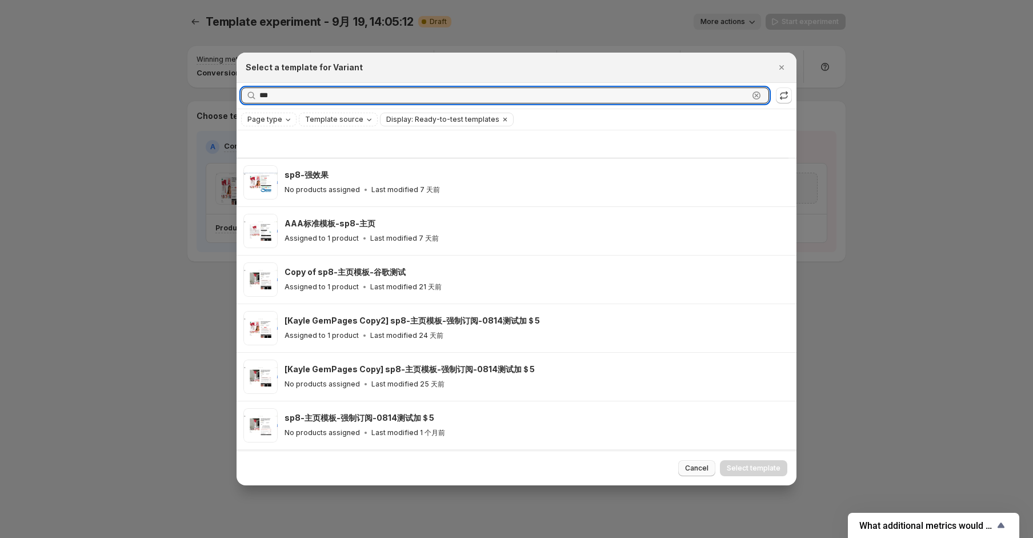
type input "***"
click at [696, 463] on button "Cancel" at bounding box center [696, 468] width 37 height 16
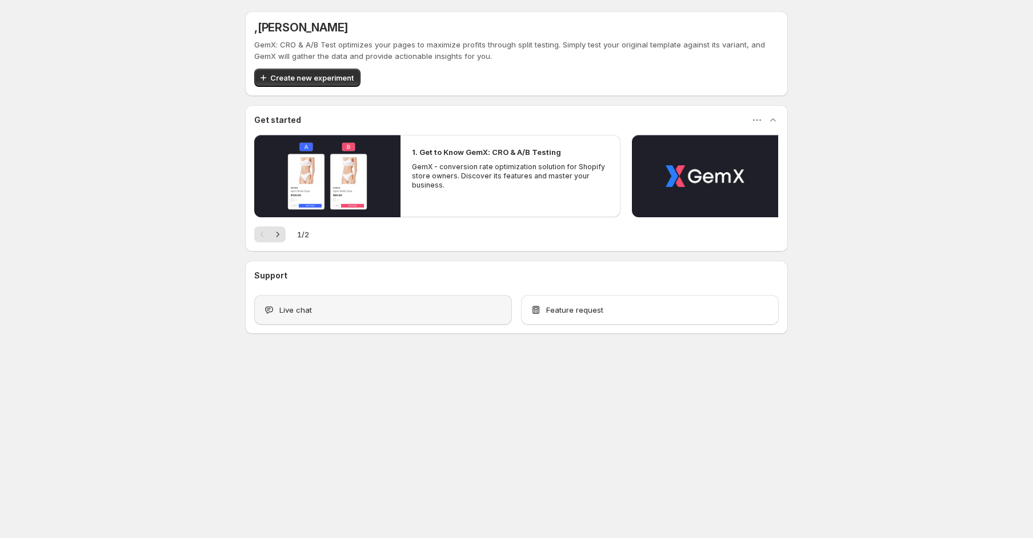
click at [349, 308] on div "Live chat" at bounding box center [382, 309] width 239 height 11
click at [681, 374] on div ", Alex Z Free trial on Content Testing plan (14 days left) GemX: CRO & A/B Test…" at bounding box center [516, 197] width 570 height 395
click at [335, 323] on div "Live chat" at bounding box center [383, 310] width 258 height 30
click at [332, 342] on div ", Alex Z Free trial on Content Testing plan (14 days left) GemX: CRO & A/B Test…" at bounding box center [516, 197] width 570 height 395
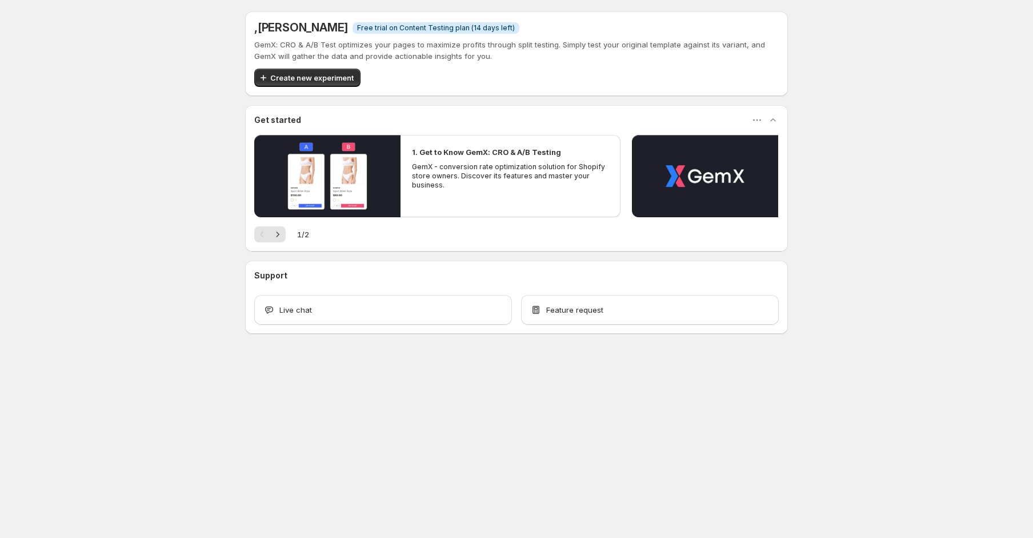
drag, startPoint x: 991, startPoint y: 190, endPoint x: 961, endPoint y: 222, distance: 43.6
click at [991, 191] on div ", Alex Z Free trial on Content Testing plan (14 days left) GemX: CRO & A/B Test…" at bounding box center [516, 197] width 1033 height 395
click at [410, 302] on div "Live chat" at bounding box center [383, 310] width 258 height 30
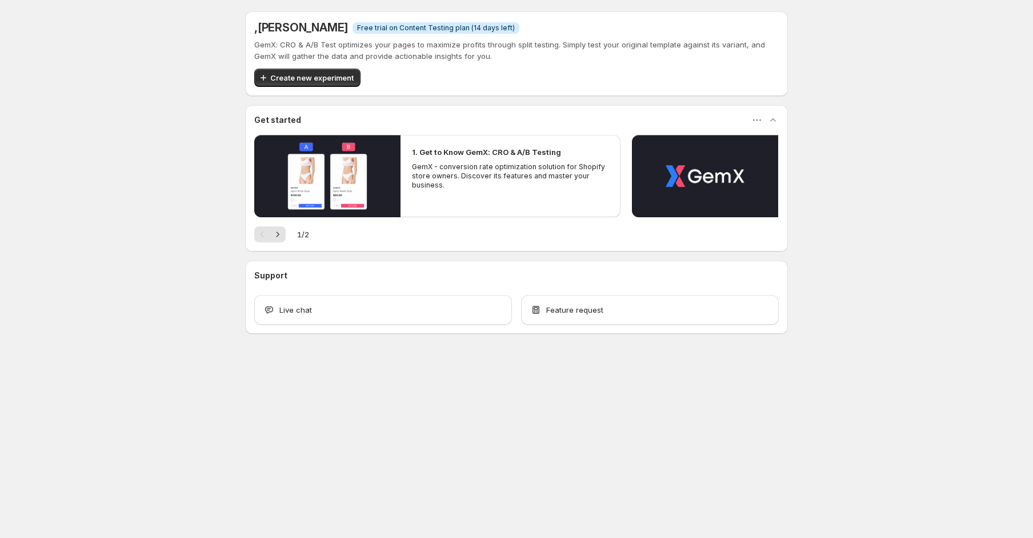
click at [245, 366] on div ", Alex Z Free trial on Content Testing plan (14 days left) GemX: CRO & A/B Test…" at bounding box center [516, 197] width 570 height 395
click at [330, 302] on div "Live chat" at bounding box center [383, 310] width 258 height 30
click at [314, 411] on body ", Alex Z Free trial on Content Testing plan (14 days left) GemX: CRO & A/B Test…" at bounding box center [516, 269] width 1033 height 538
click at [424, 315] on div "Live chat" at bounding box center [382, 309] width 239 height 11
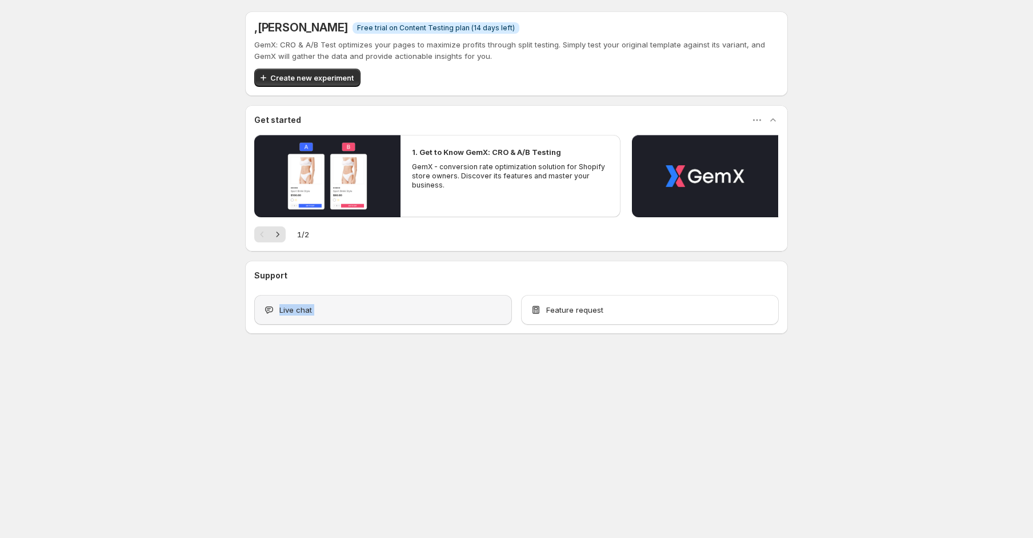
click at [424, 315] on div "Live chat" at bounding box center [382, 309] width 239 height 11
click at [254, 369] on div ", Alex Z Free trial on Content Testing plan (14 days left) GemX: CRO & A/B Test…" at bounding box center [516, 197] width 570 height 395
click at [409, 315] on div "Live chat" at bounding box center [383, 310] width 258 height 30
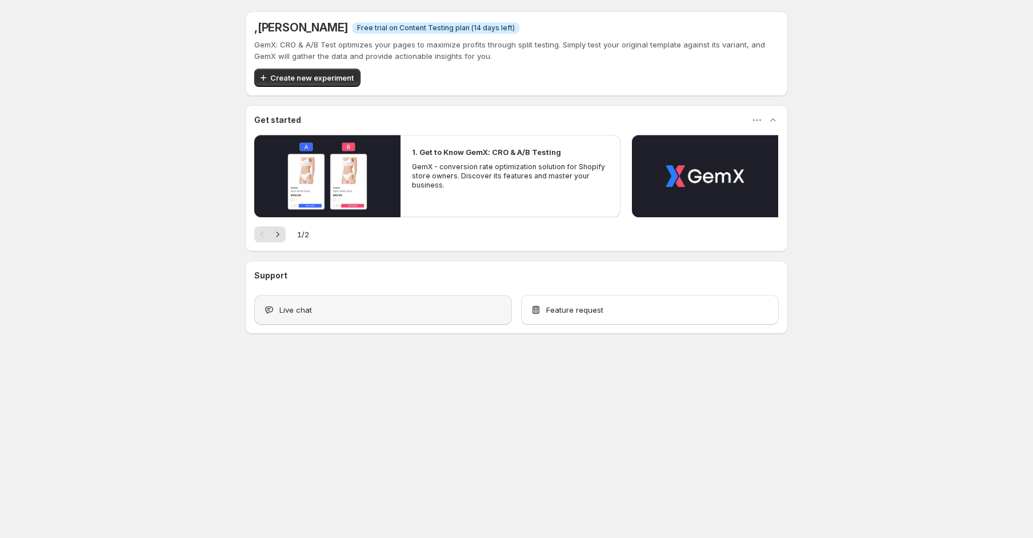
click at [409, 315] on div "Live chat" at bounding box center [383, 310] width 258 height 30
click at [589, 307] on span "Feature request" at bounding box center [574, 309] width 57 height 11
click at [280, 238] on icon "button" at bounding box center [277, 233] width 11 height 11
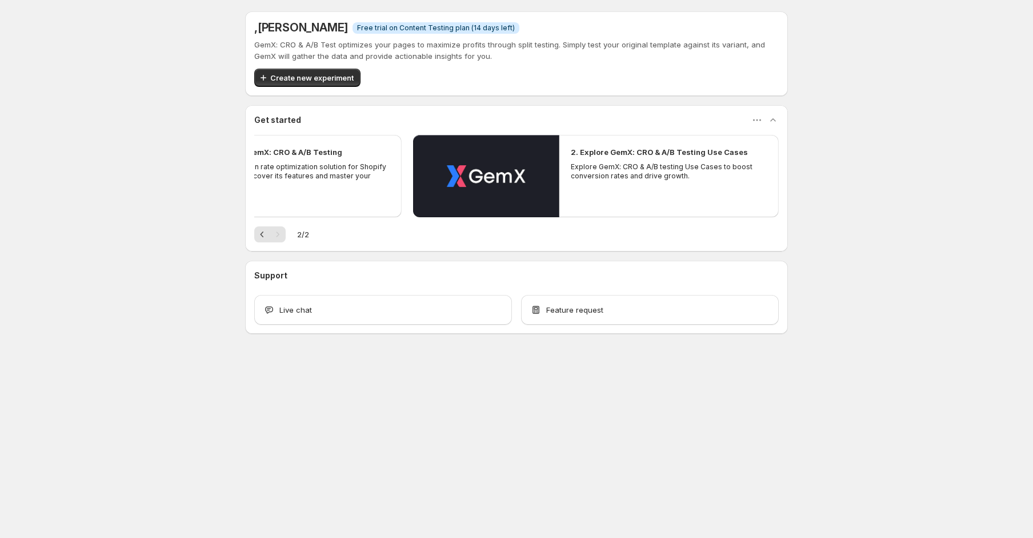
click at [274, 235] on div at bounding box center [278, 234] width 16 height 16
click at [270, 235] on div at bounding box center [278, 234] width 16 height 16
click at [258, 234] on icon "button" at bounding box center [261, 233] width 11 height 11
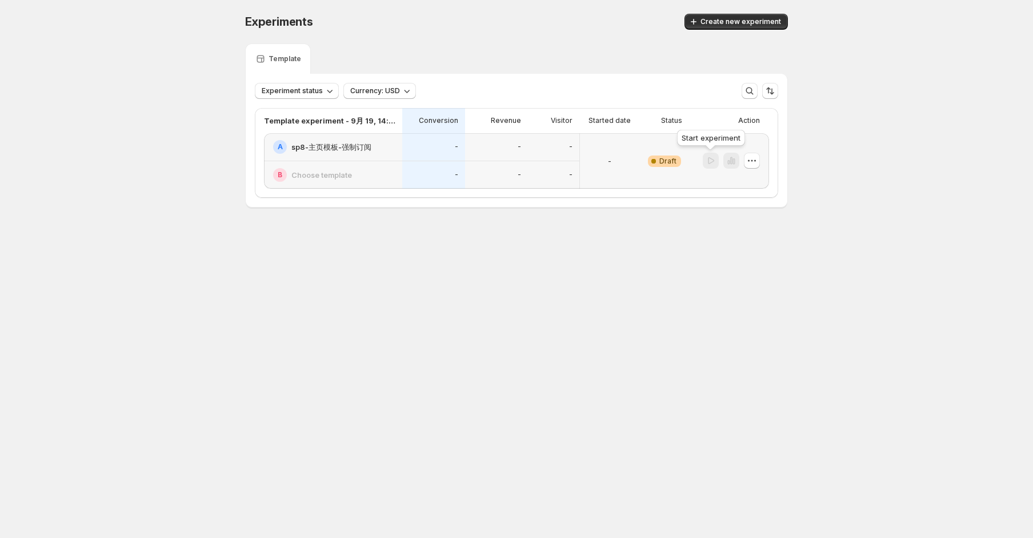
click at [717, 165] on div at bounding box center [711, 161] width 16 height 17
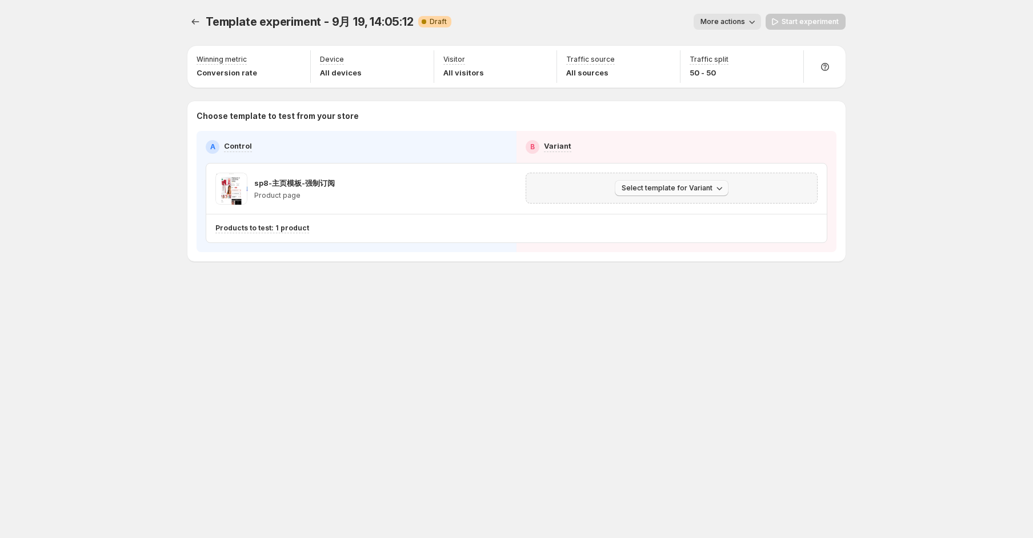
click at [704, 191] on span "Select template for Variant" at bounding box center [666, 187] width 91 height 9
click at [691, 204] on button "Select an existing template" at bounding box center [673, 211] width 123 height 18
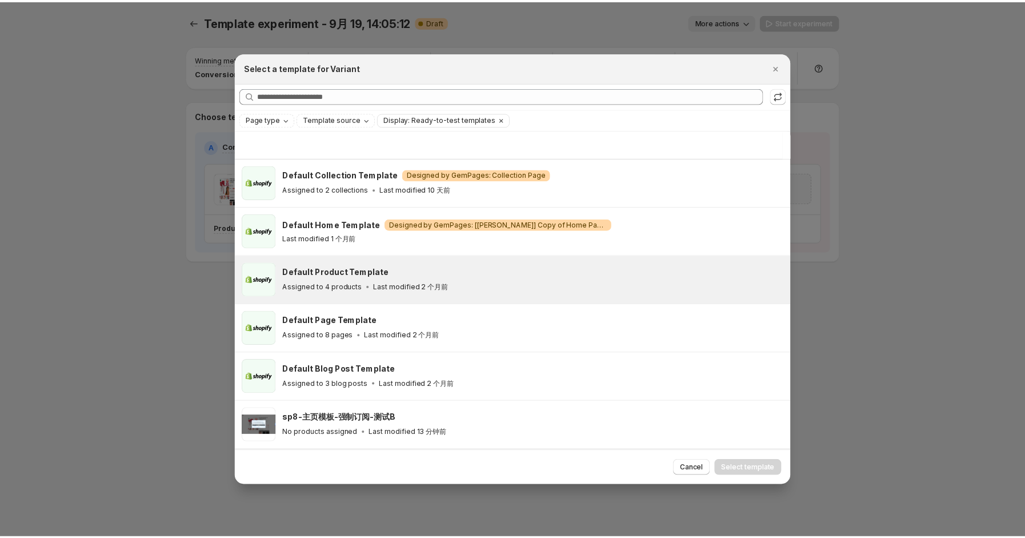
scroll to position [256, 0]
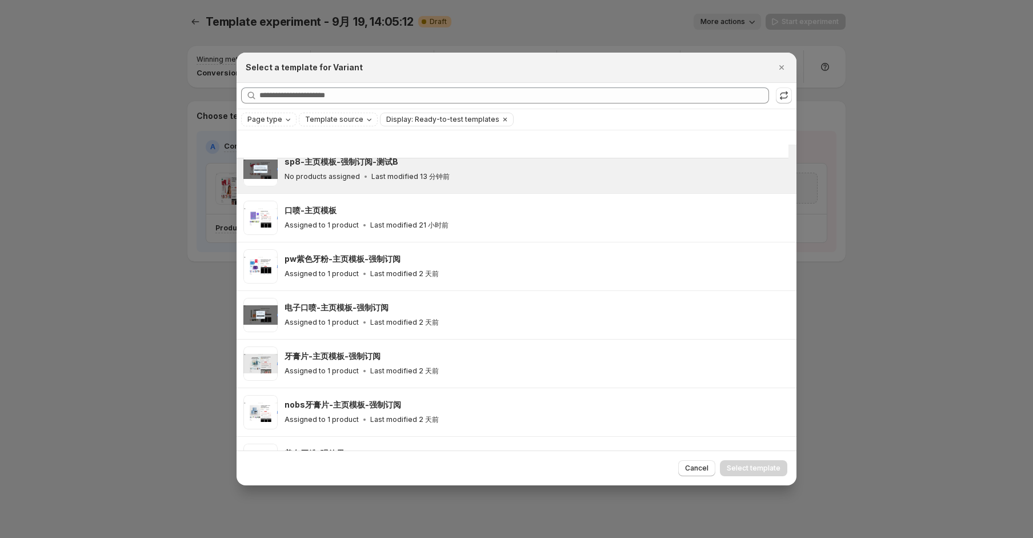
click at [589, 181] on div "No products assigned Last modified 13 分钟前" at bounding box center [535, 176] width 502 height 11
click at [757, 463] on button "Select template" at bounding box center [753, 468] width 67 height 16
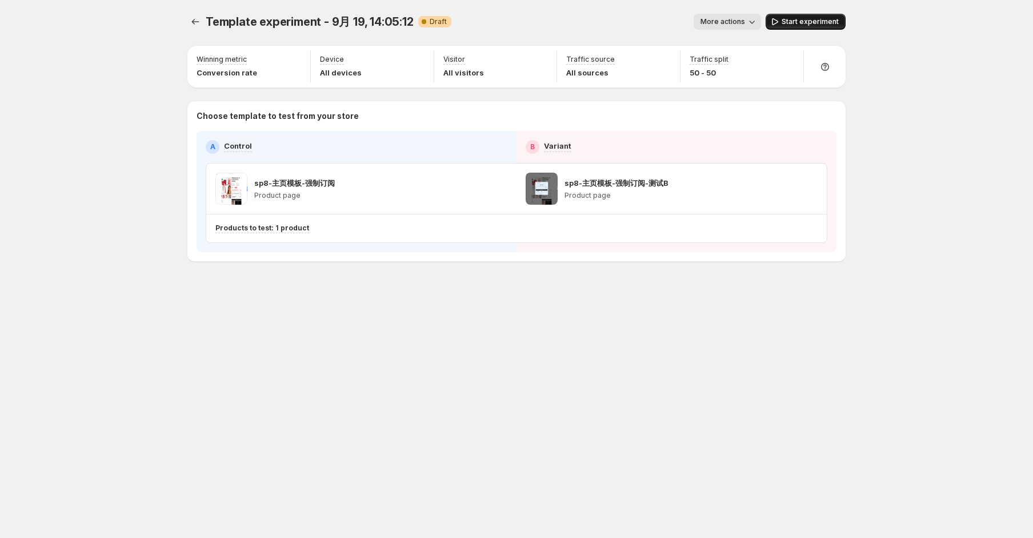
click at [798, 23] on span "Start experiment" at bounding box center [809, 21] width 57 height 9
click at [739, 28] on button "More actions" at bounding box center [721, 22] width 67 height 16
click at [198, 22] on icon "Experiments" at bounding box center [195, 21] width 11 height 11
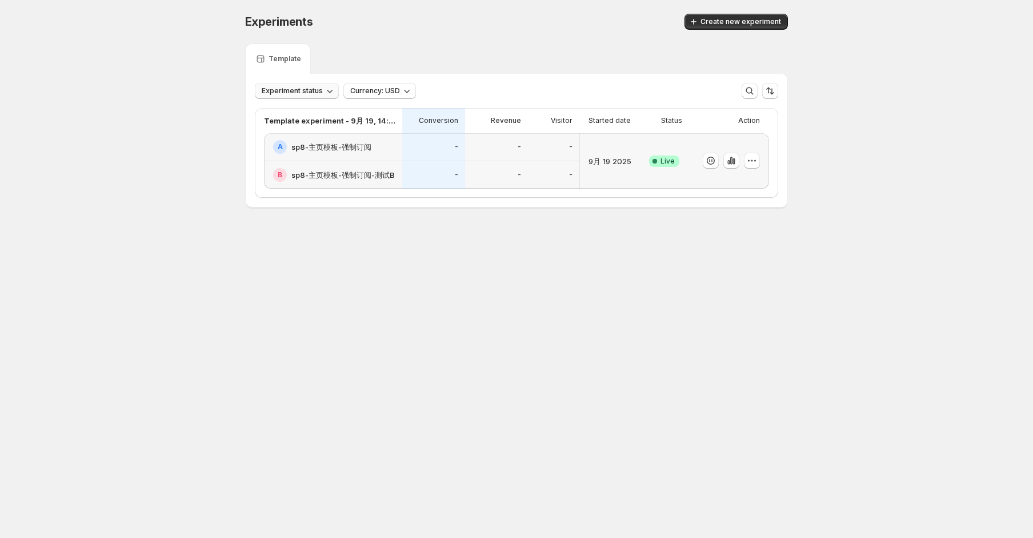
click at [324, 95] on icon "button" at bounding box center [329, 90] width 11 height 11
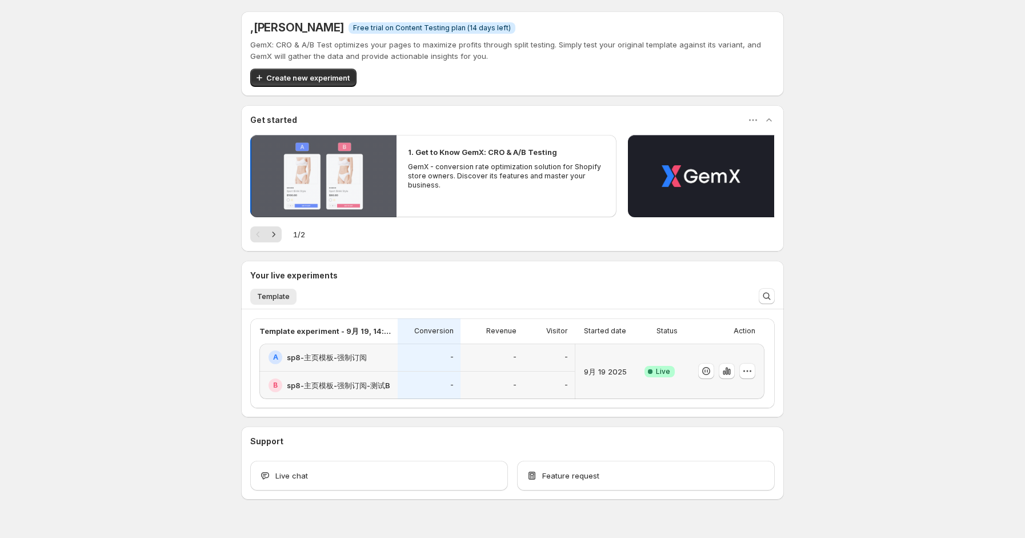
click at [378, 177] on button "button" at bounding box center [323, 176] width 146 height 82
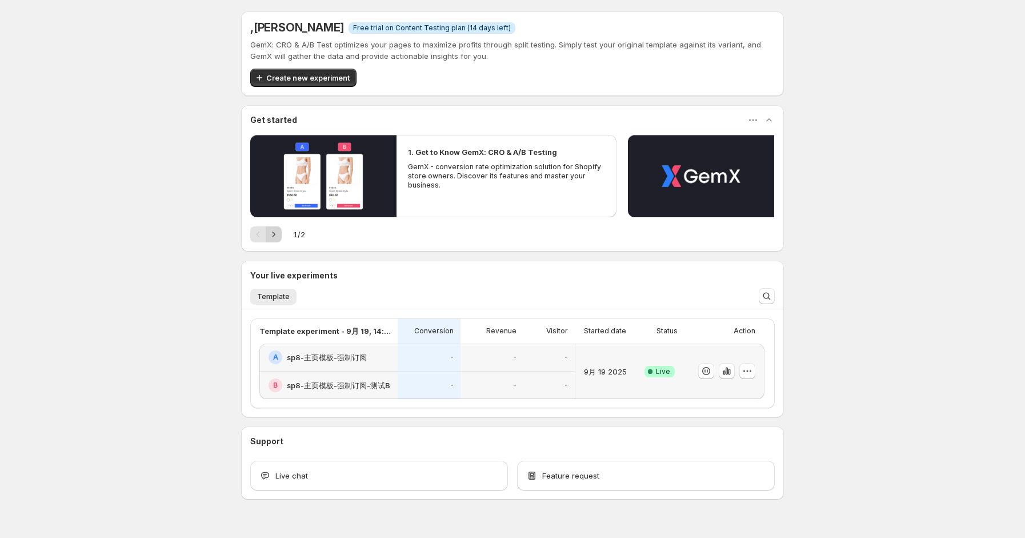
click at [279, 238] on icon "button" at bounding box center [273, 233] width 11 height 11
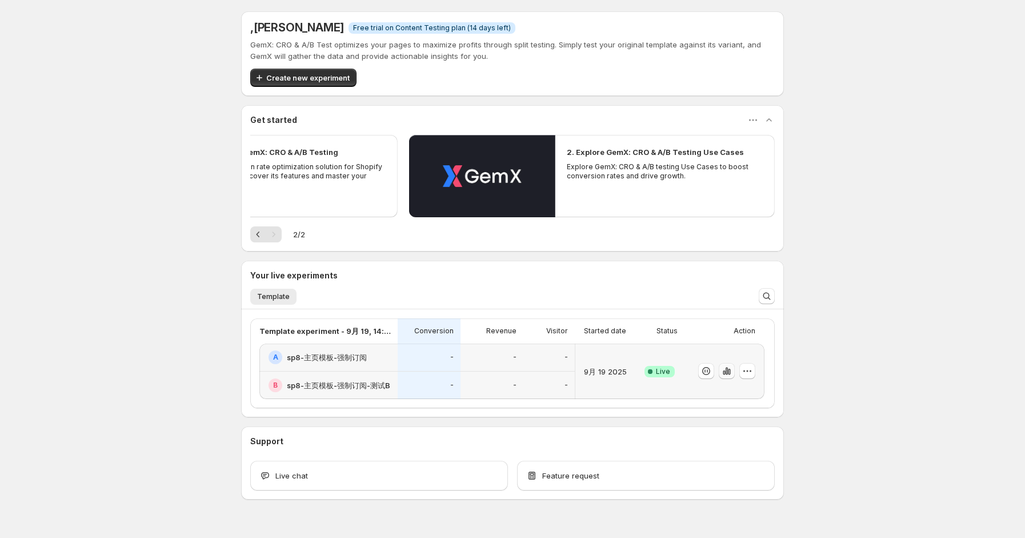
click at [728, 370] on icon "button" at bounding box center [726, 370] width 2 height 7
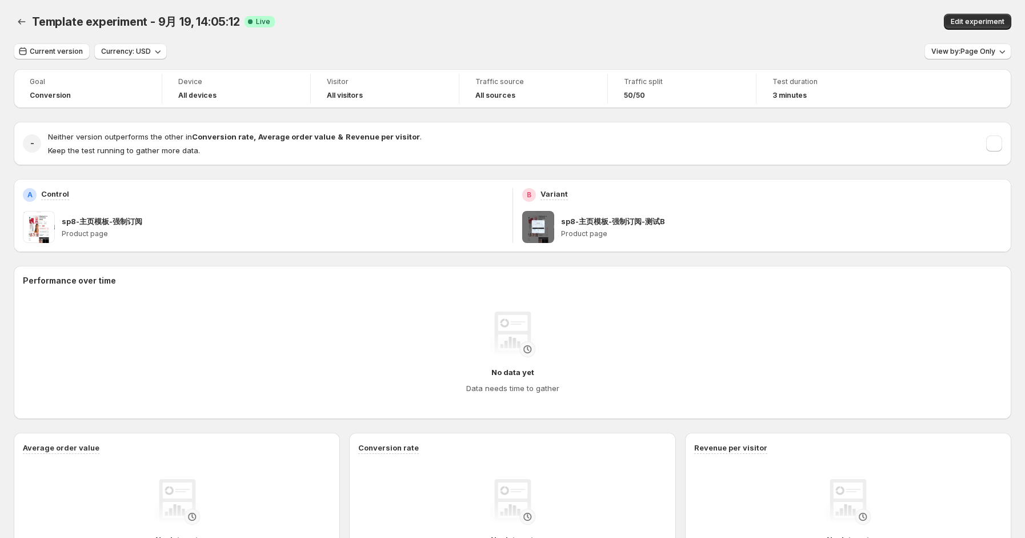
click at [582, 38] on div "Template experiment - 9月 19, 14:05:12 Live Edit experiment" at bounding box center [512, 21] width 997 height 43
click at [342, 234] on p "Product page" at bounding box center [283, 233] width 442 height 9
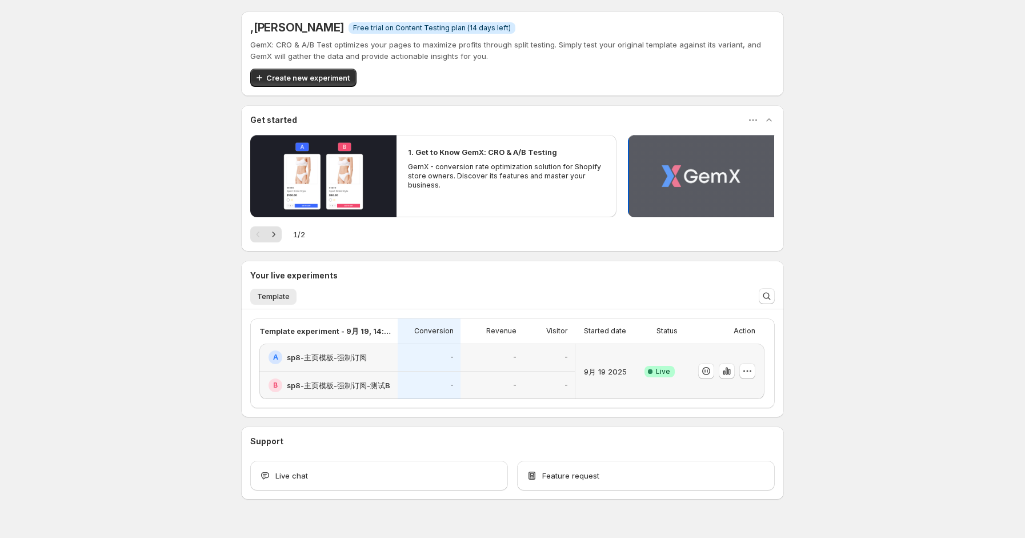
click at [710, 194] on button "button" at bounding box center [701, 176] width 146 height 82
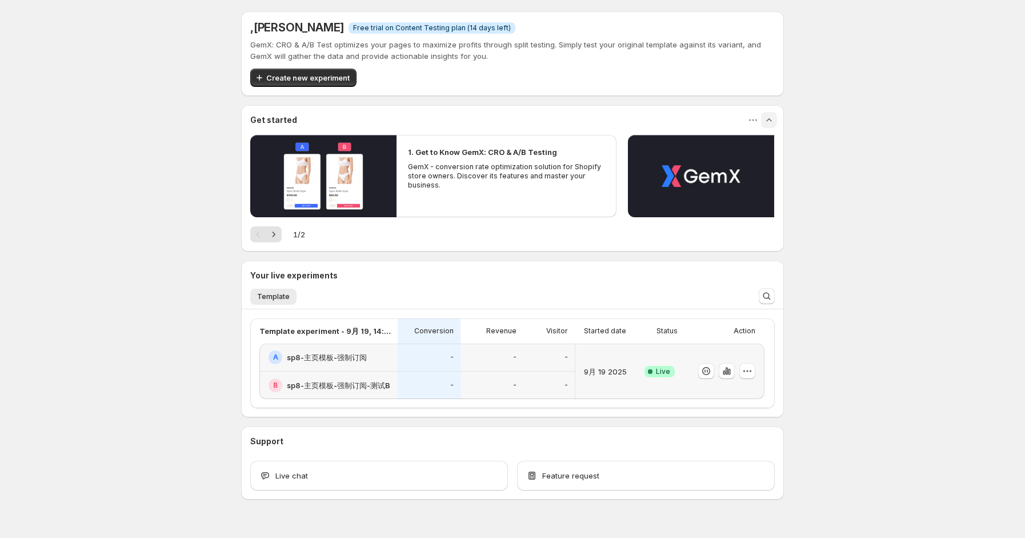
click at [775, 119] on icon "button" at bounding box center [768, 119] width 11 height 11
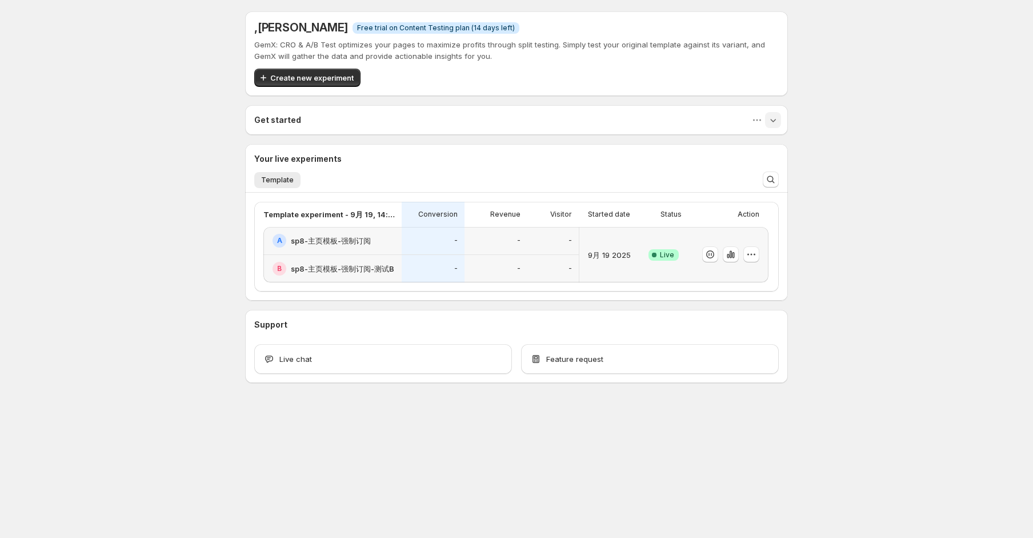
click at [690, 255] on div at bounding box center [728, 254] width 80 height 55
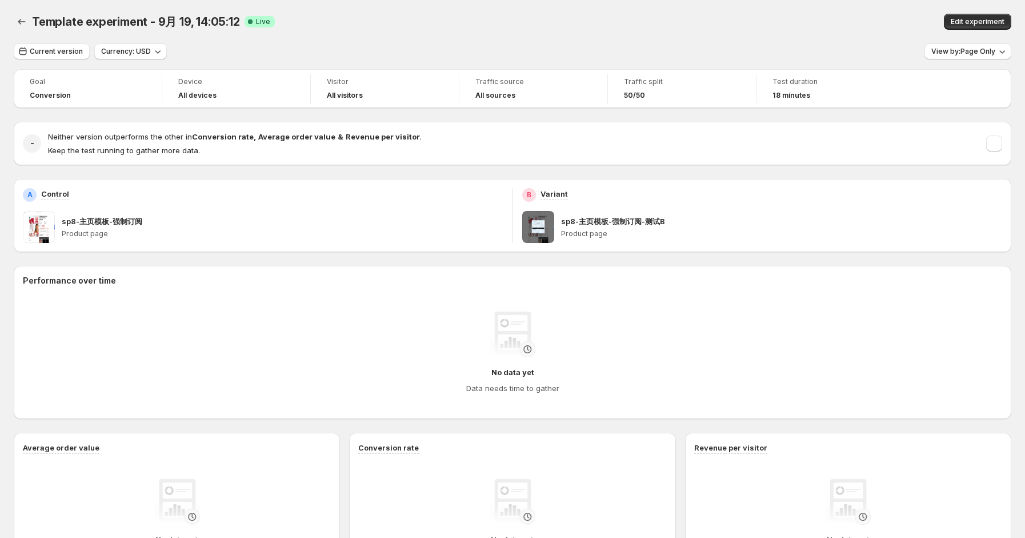
click at [601, 25] on div "Template experiment - 9月 19, 14:05:12 Live" at bounding box center [317, 22] width 570 height 16
click at [461, 251] on div "A Control sp8-主页模板-强制订阅 Product page" at bounding box center [263, 215] width 499 height 73
click at [431, 177] on div "Goal Conversion Device All devices Visitor All visitors Traffic source All sour…" at bounding box center [512, 411] width 997 height 684
click at [179, 167] on div "Goal Conversion Device All devices Visitor All visitors Traffic source All sour…" at bounding box center [512, 411] width 997 height 684
click at [360, 150] on p "Keep the test running to gather more data." at bounding box center [235, 150] width 374 height 11
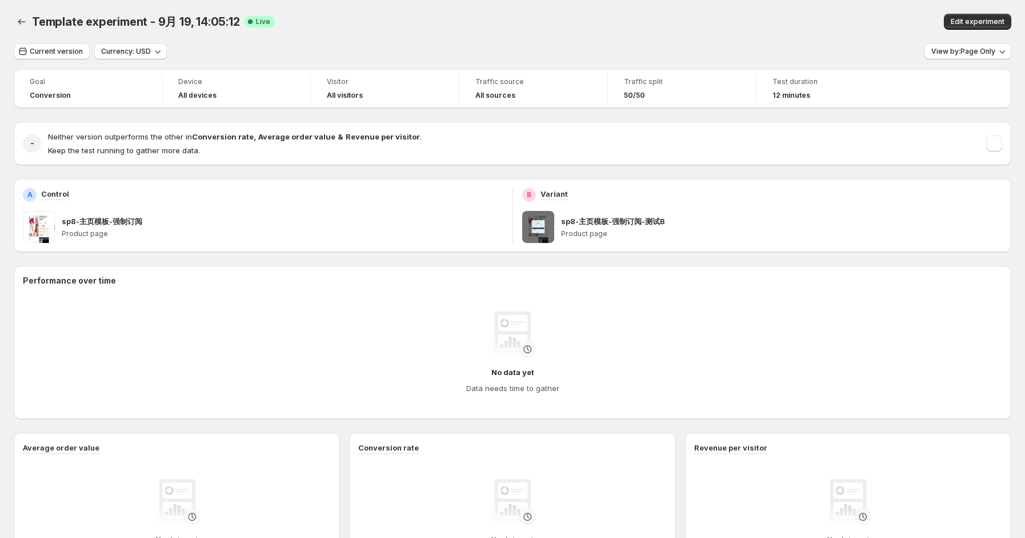
click at [633, 91] on span "50/50" at bounding box center [634, 95] width 21 height 9
click at [621, 46] on div "Current version Currency: USD View by: Page Only" at bounding box center [512, 51] width 997 height 17
click at [627, 45] on div "Current version Currency: USD View by: Page Only" at bounding box center [512, 51] width 997 height 17
click at [579, 118] on div "Goal Conversion Device All devices Visitor All visitors Traffic source All sour…" at bounding box center [512, 411] width 997 height 684
click at [584, 120] on div "Goal Conversion Device All devices Visitor All visitors Traffic source All sour…" at bounding box center [512, 411] width 997 height 684
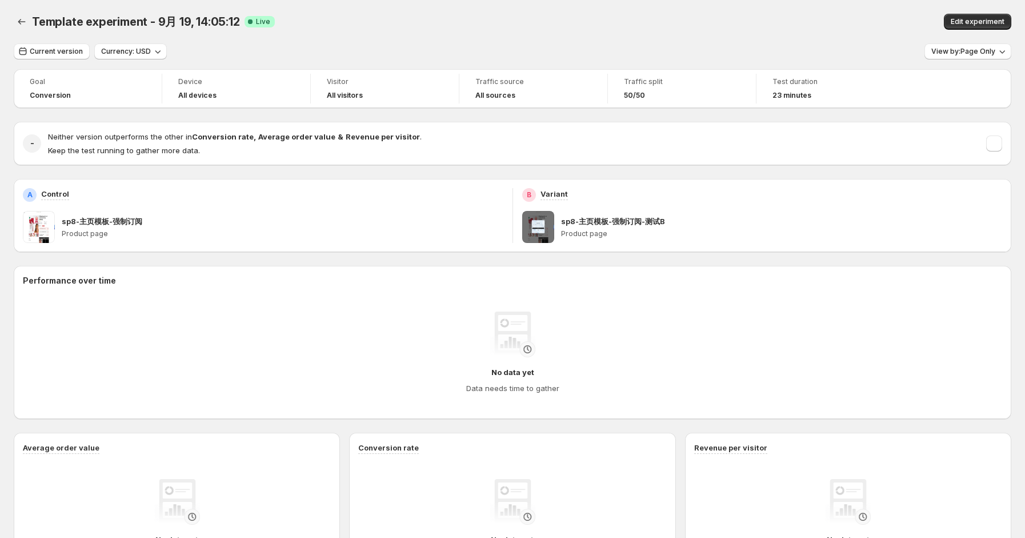
click at [534, 263] on div "Goal Conversion Device All devices Visitor All visitors Traffic source All sour…" at bounding box center [512, 411] width 997 height 684
click at [652, 259] on div "Goal Conversion Device All devices Visitor All visitors Traffic source All sour…" at bounding box center [512, 411] width 997 height 684
click at [522, 262] on div "Goal Conversion Device All devices Visitor All visitors Traffic source All sour…" at bounding box center [512, 411] width 997 height 684
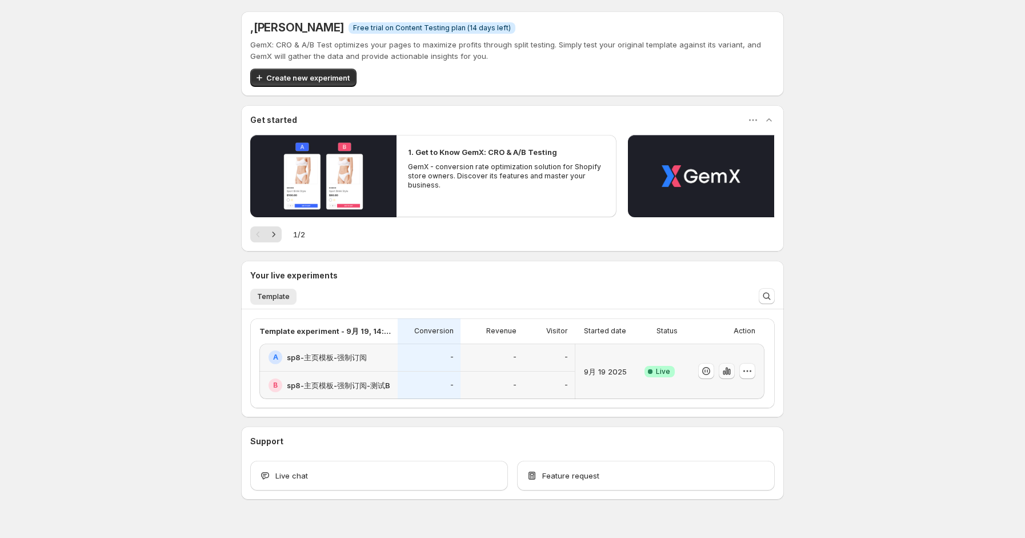
click at [729, 373] on icon "button" at bounding box center [726, 370] width 11 height 11
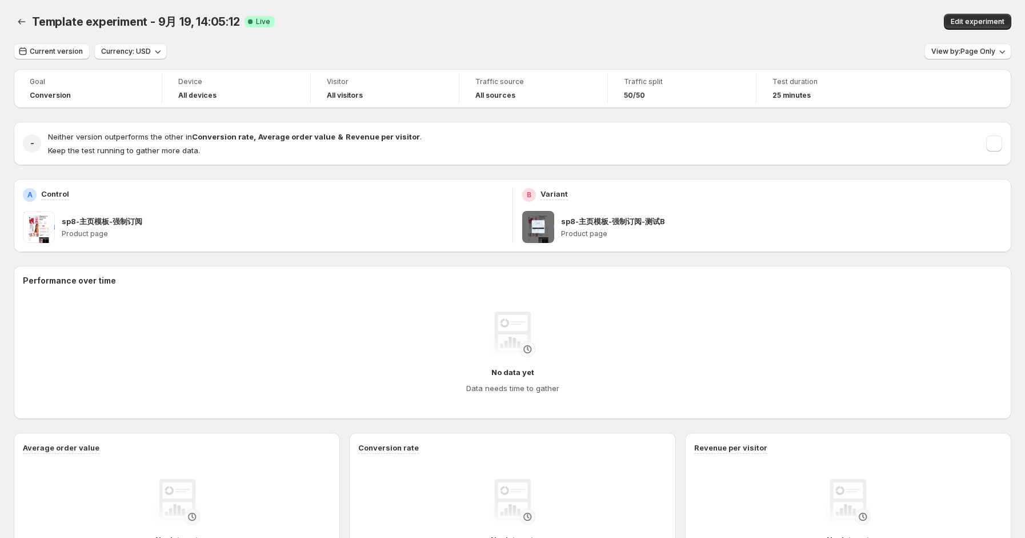
click at [419, 38] on div "Template experiment - 9月 19, 14:05:12 Live Edit experiment" at bounding box center [512, 21] width 997 height 43
click at [519, 19] on div "Template experiment - 9月 19, 14:05:12 Live" at bounding box center [317, 22] width 570 height 16
click at [443, 9] on div "Template experiment - 9月 19, 14:05:12 Live Edit experiment" at bounding box center [512, 21] width 997 height 43
click at [987, 26] on span "Edit experiment" at bounding box center [978, 21] width 54 height 9
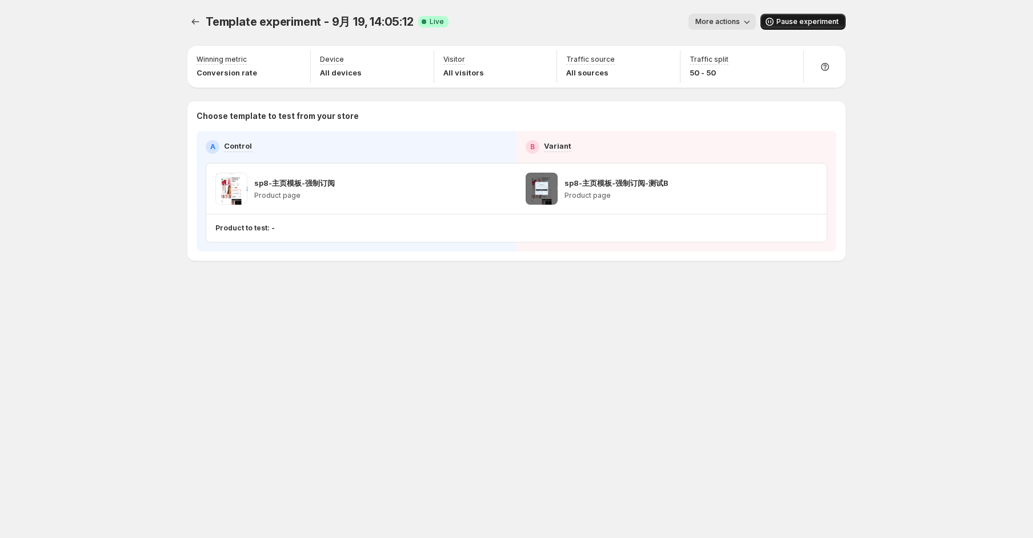
click at [804, 23] on span "Pause experiment" at bounding box center [807, 21] width 62 height 9
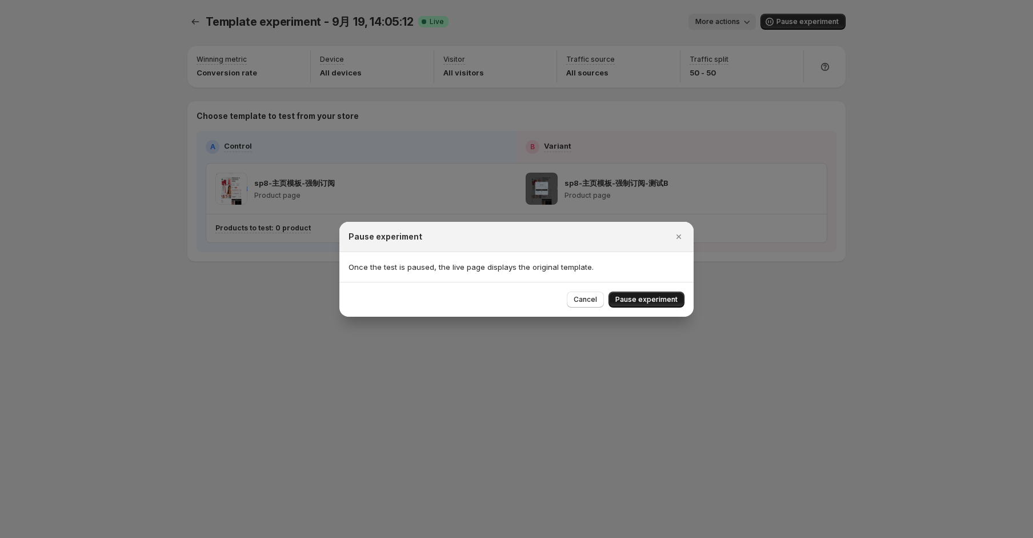
click at [660, 308] on div "Cancel Pause experiment" at bounding box center [516, 299] width 354 height 35
click at [659, 307] on button "Pause experiment" at bounding box center [646, 299] width 76 height 16
